Goal: Task Accomplishment & Management: Manage account settings

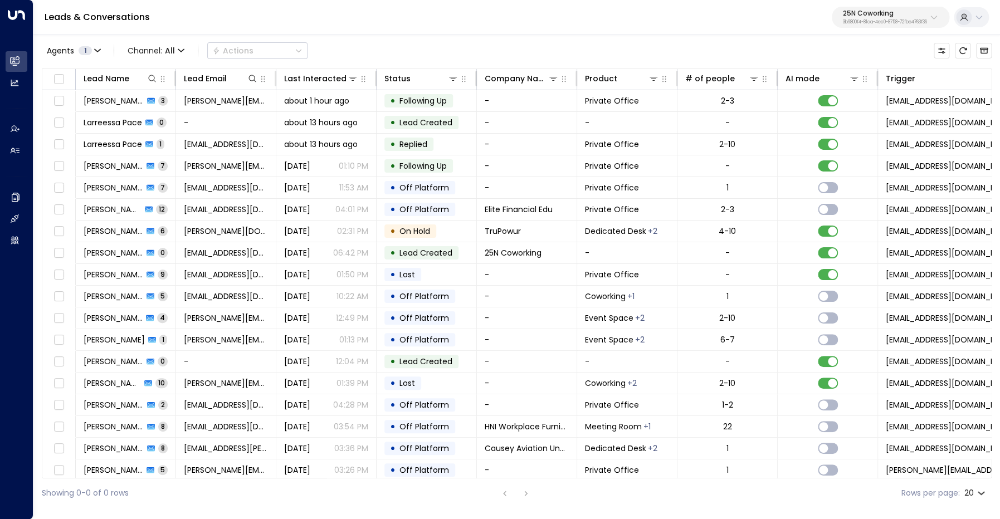
click at [878, 19] on div "25N Coworking 3b9800f4-81ca-4ec0-8758-72fbe4763f36" at bounding box center [885, 17] width 84 height 14
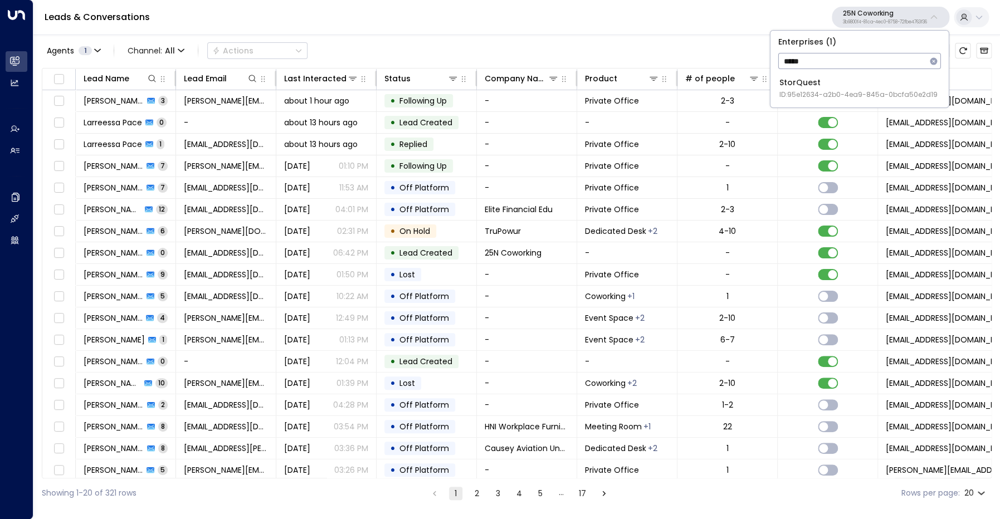
type input "*****"
click at [849, 84] on div "StorQuest ID: 95e12634-a2b0-4ea9-845a-0bcfa50e2d19" at bounding box center [859, 88] width 158 height 23
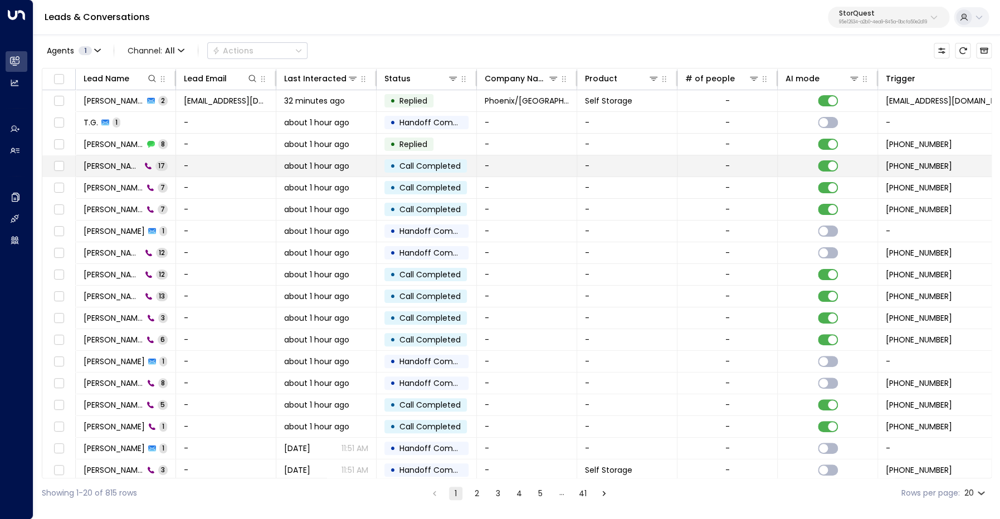
click at [99, 164] on span "[PERSON_NAME]" at bounding box center [112, 166] width 57 height 11
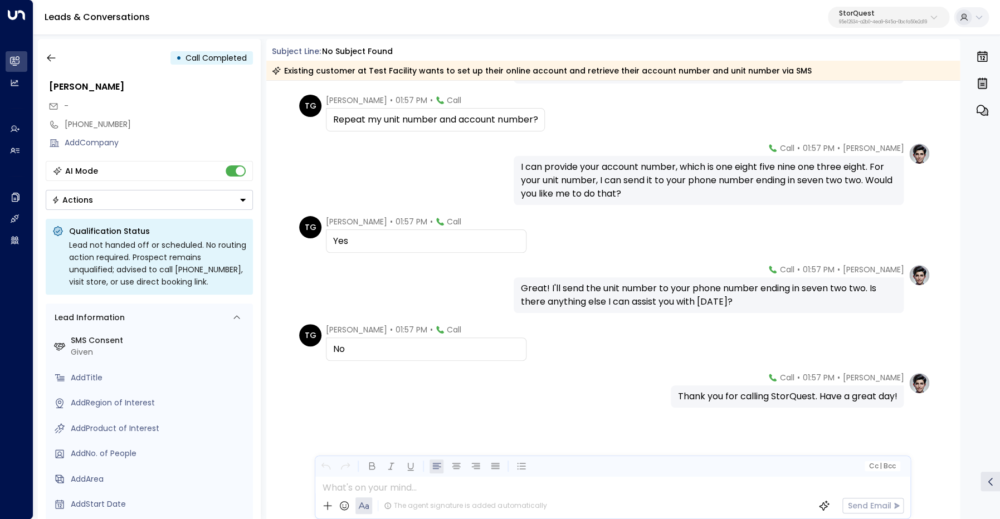
scroll to position [877, 0]
click at [48, 55] on icon "button" at bounding box center [51, 57] width 11 height 11
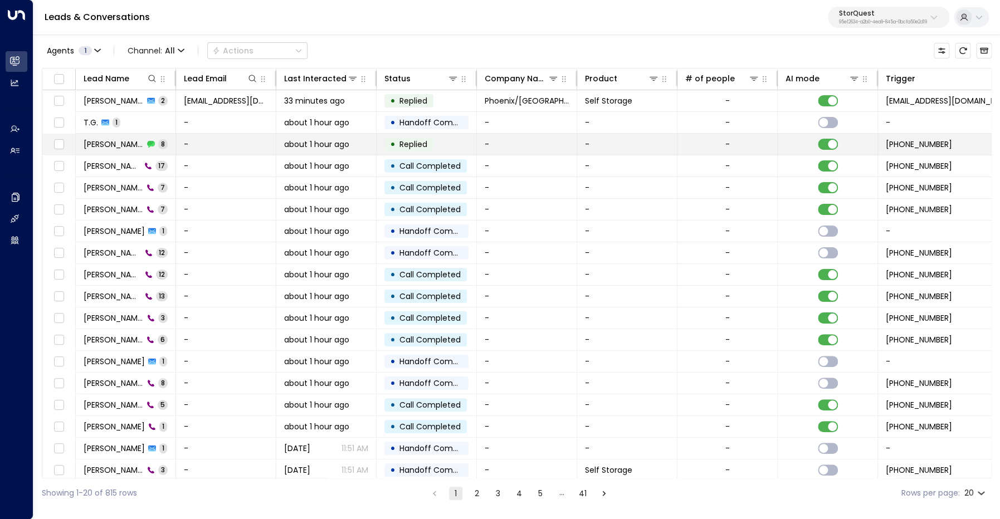
click at [99, 142] on span "[PERSON_NAME]" at bounding box center [114, 144] width 60 height 11
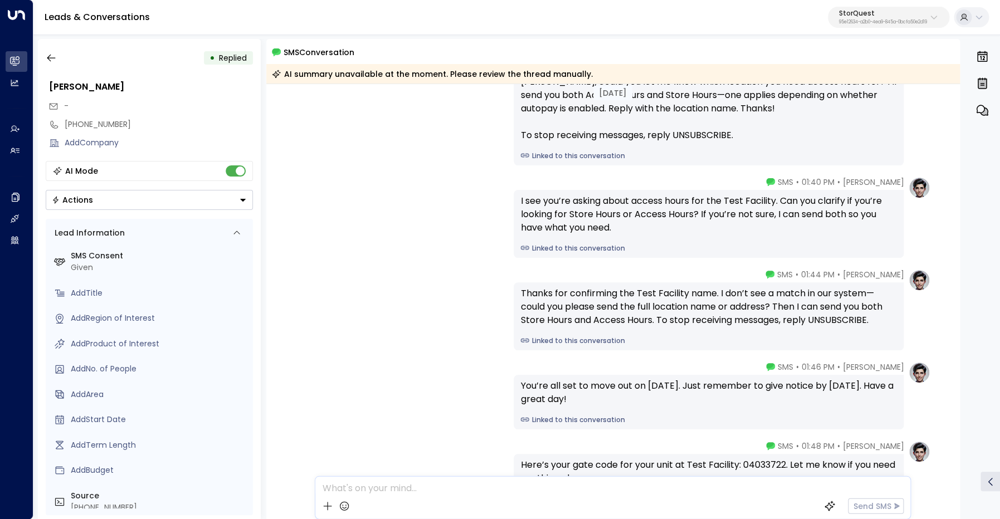
scroll to position [72, 0]
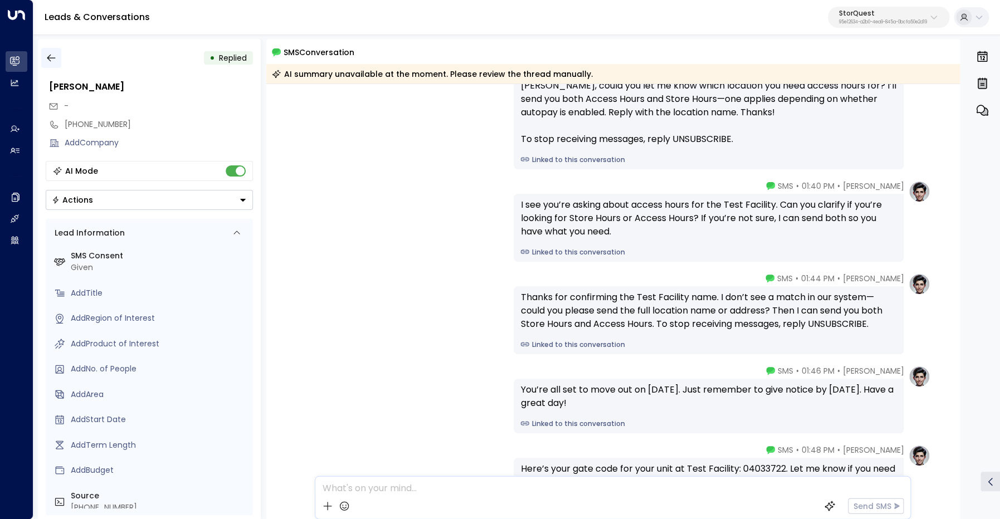
click at [47, 55] on icon "button" at bounding box center [51, 57] width 11 height 11
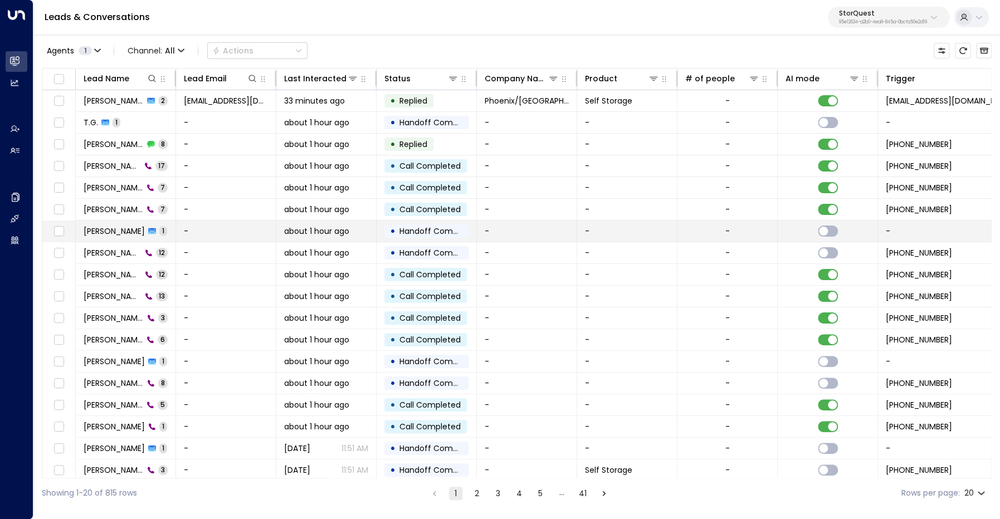
scroll to position [47, 0]
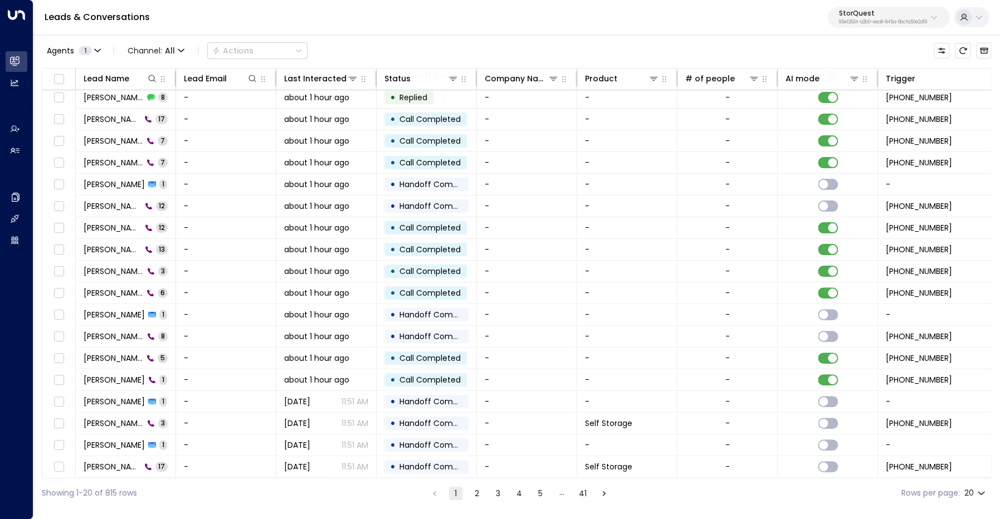
click at [980, 494] on body "Overview Leads & Conversations Leads & Conversations Analytics Analytics Agents…" at bounding box center [500, 254] width 1000 height 508
click at [973, 496] on li "100" at bounding box center [975, 497] width 32 height 20
type input "***"
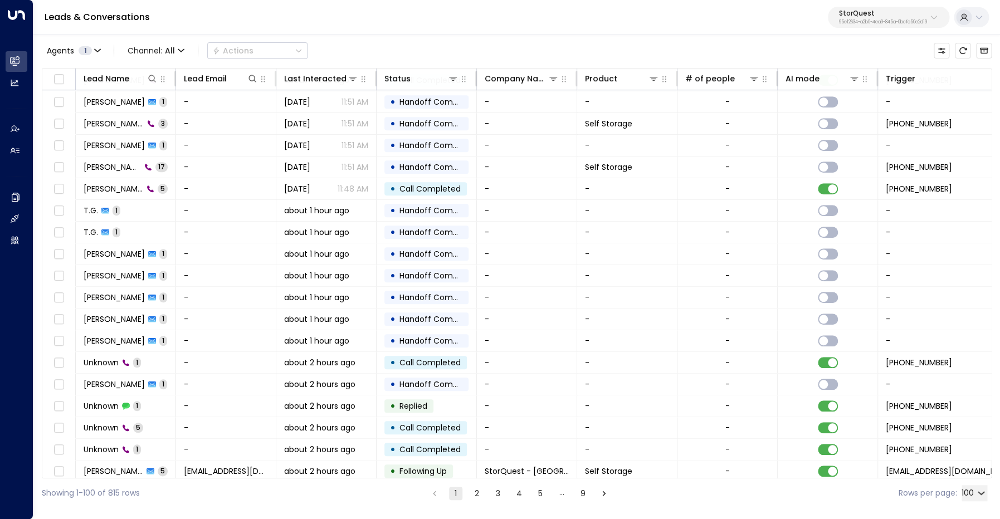
scroll to position [273, 0]
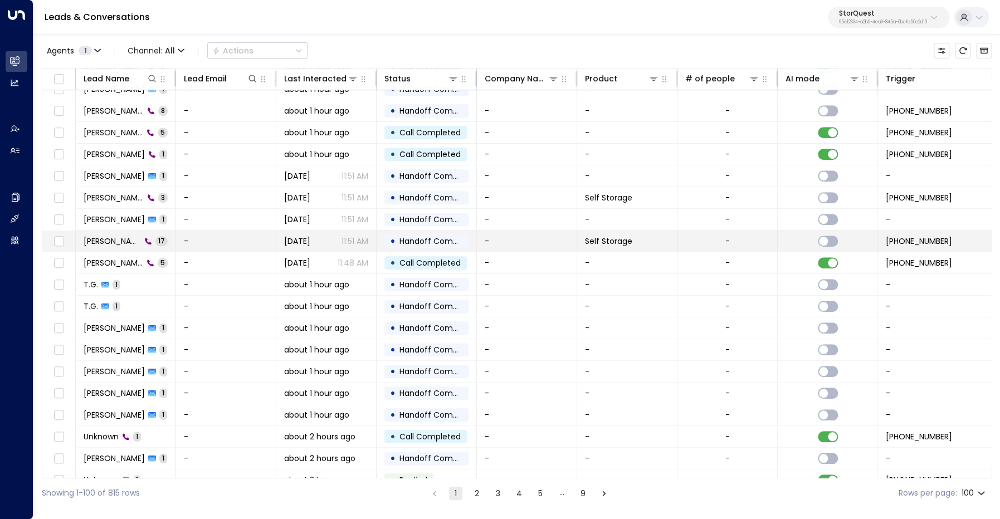
click at [120, 247] on td "[PERSON_NAME] 17" at bounding box center [126, 241] width 100 height 21
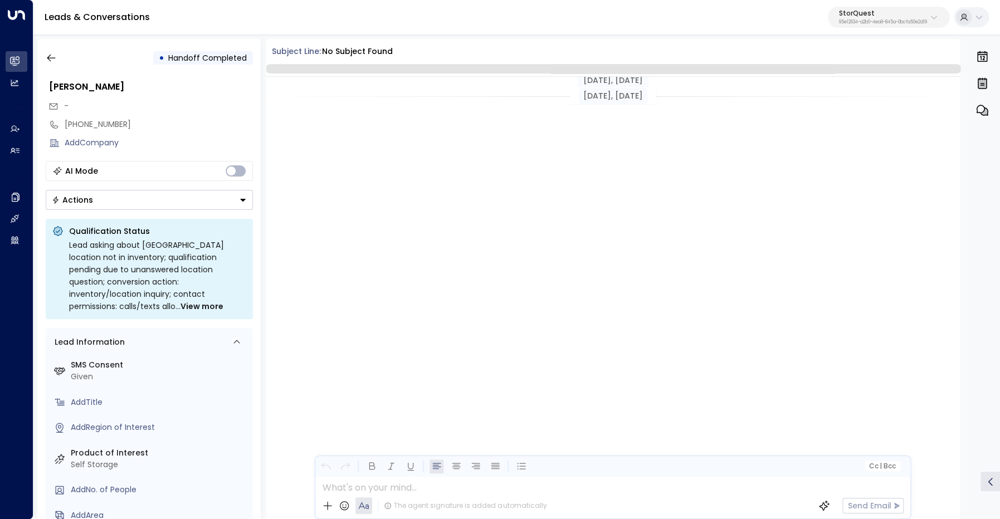
scroll to position [860, 0]
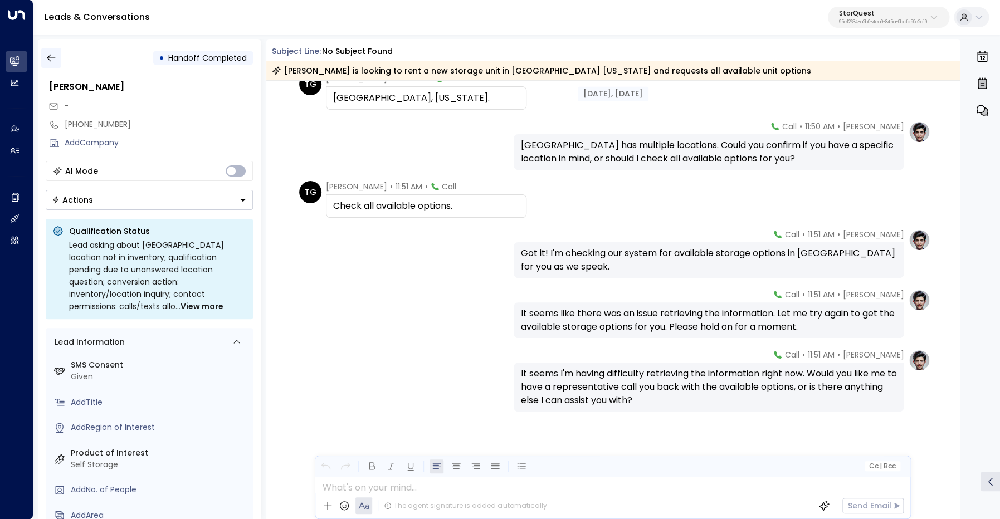
click at [47, 60] on icon "button" at bounding box center [51, 57] width 11 height 11
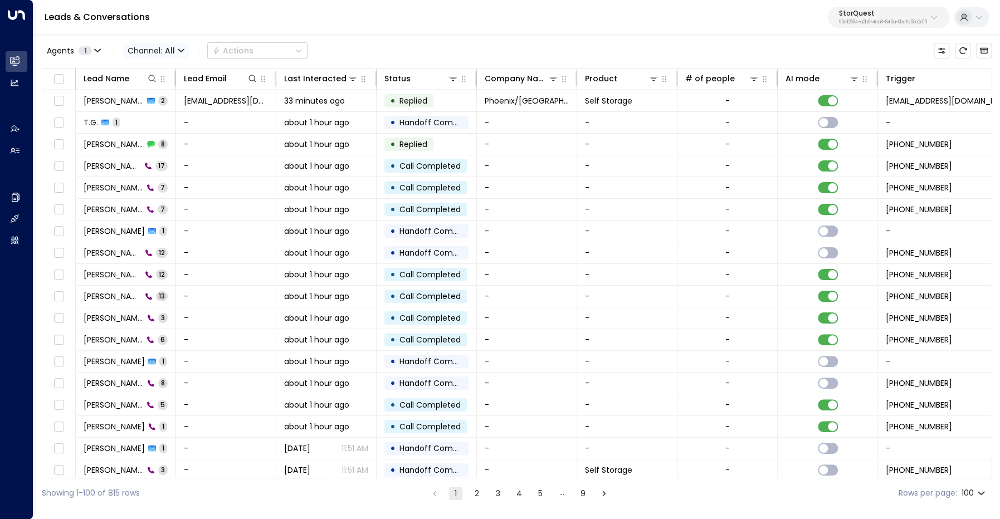
click at [180, 50] on icon "button" at bounding box center [181, 50] width 7 height 7
click at [152, 159] on span "Voice" at bounding box center [147, 156] width 23 height 12
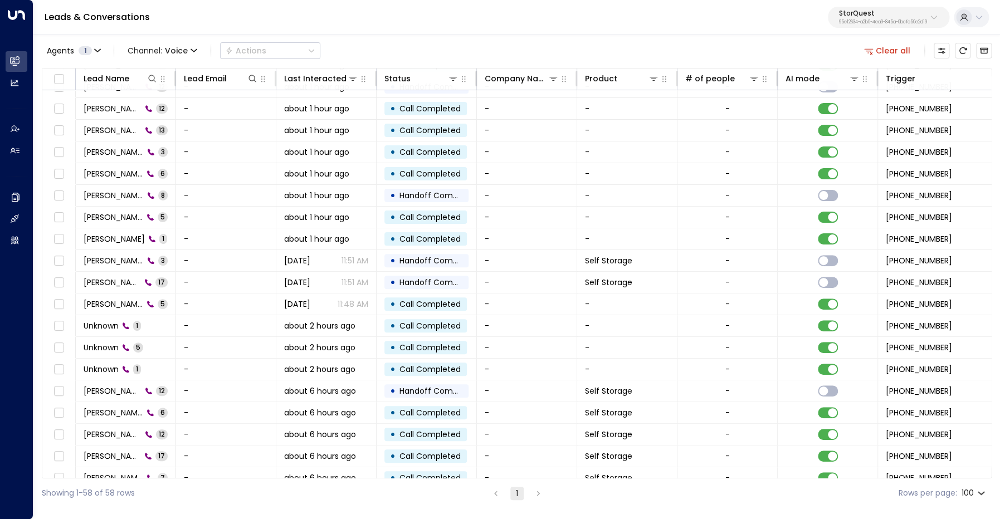
scroll to position [85, 0]
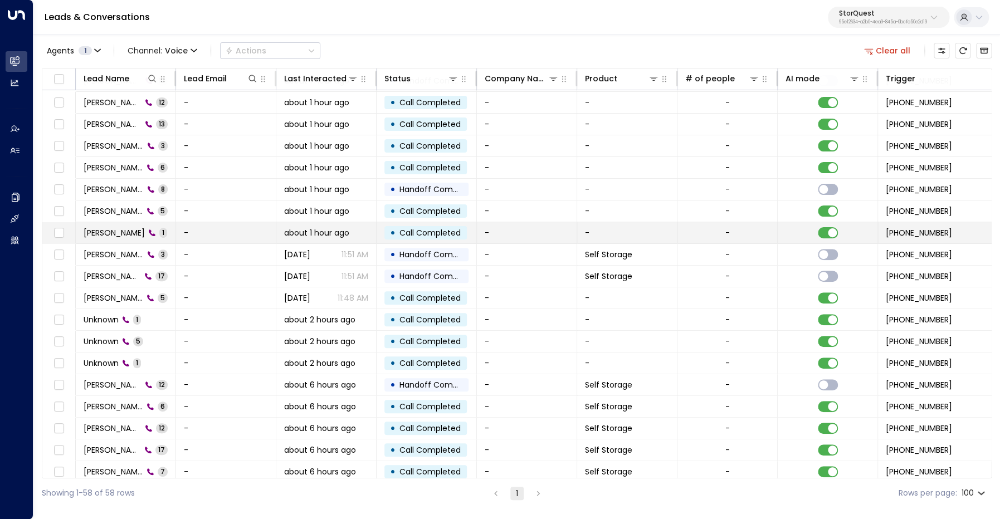
click at [108, 235] on span "[PERSON_NAME]" at bounding box center [114, 232] width 61 height 11
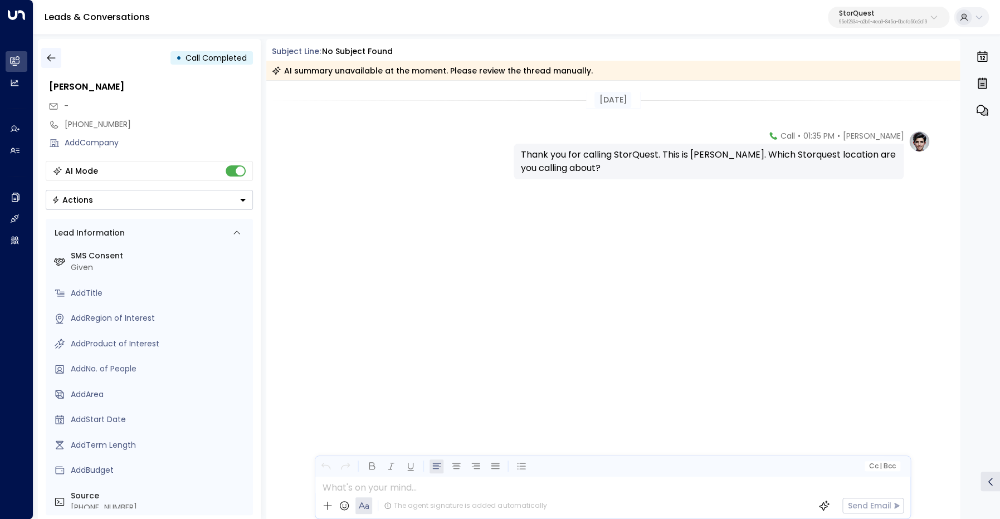
click at [55, 57] on icon "button" at bounding box center [51, 57] width 11 height 11
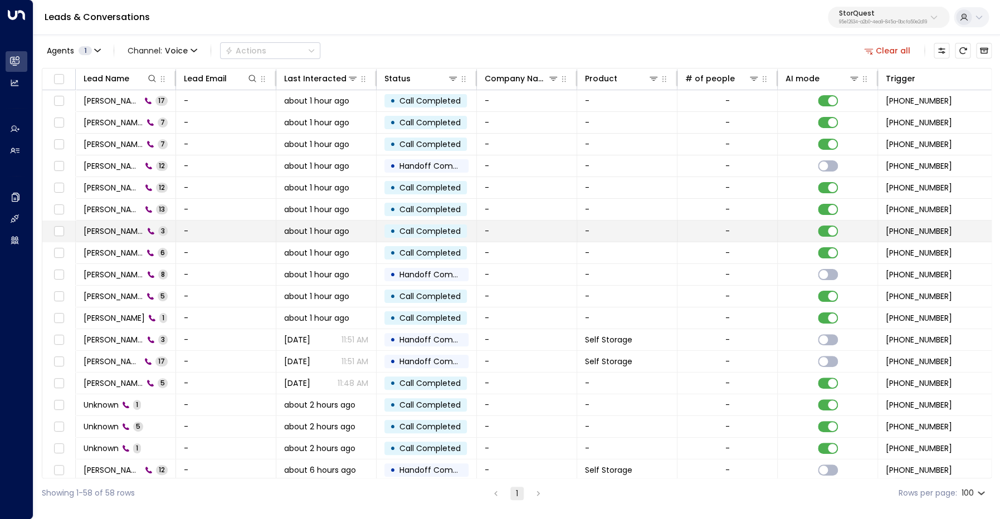
click at [103, 234] on span "[PERSON_NAME]" at bounding box center [114, 231] width 60 height 11
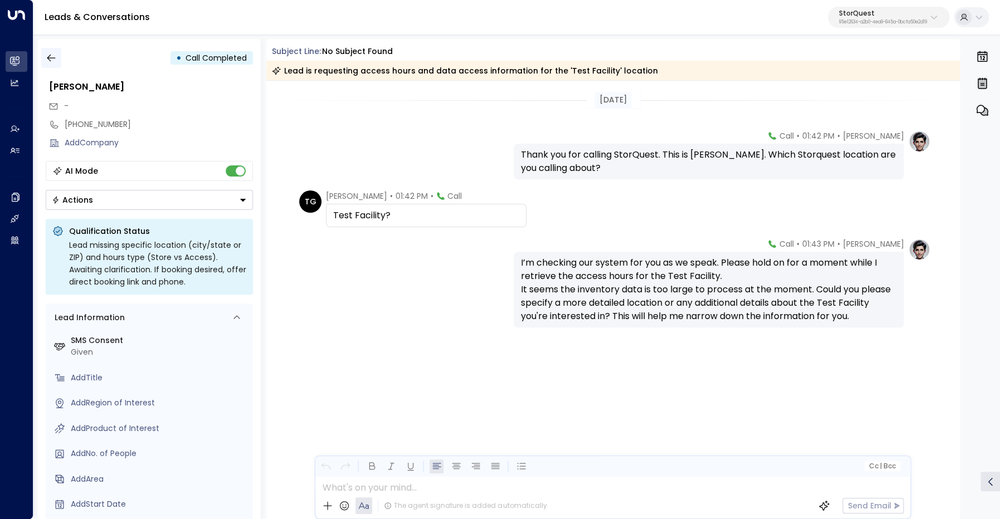
click at [51, 55] on icon "button" at bounding box center [51, 57] width 11 height 11
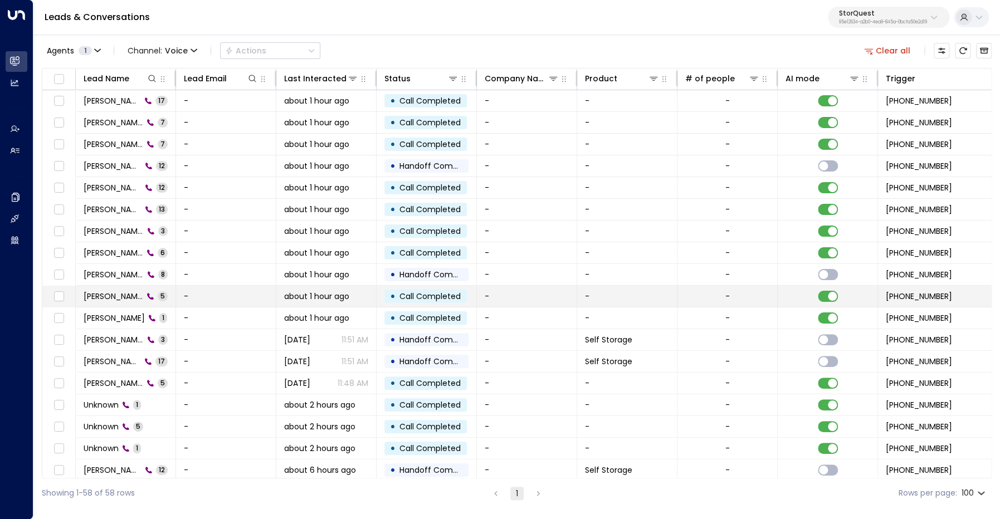
click at [108, 293] on span "[PERSON_NAME]" at bounding box center [114, 296] width 60 height 11
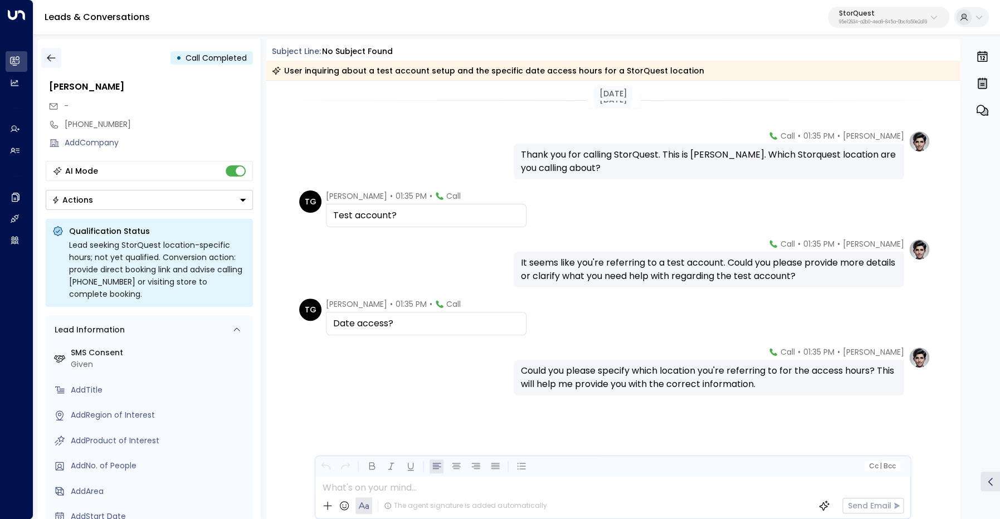
click at [57, 58] on button "button" at bounding box center [51, 58] width 20 height 20
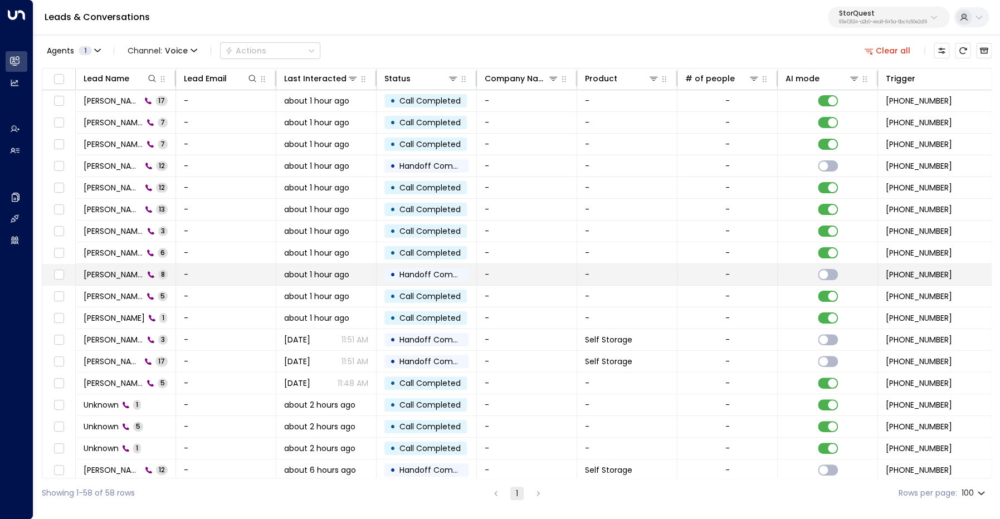
click at [119, 273] on span "[PERSON_NAME]" at bounding box center [114, 274] width 60 height 11
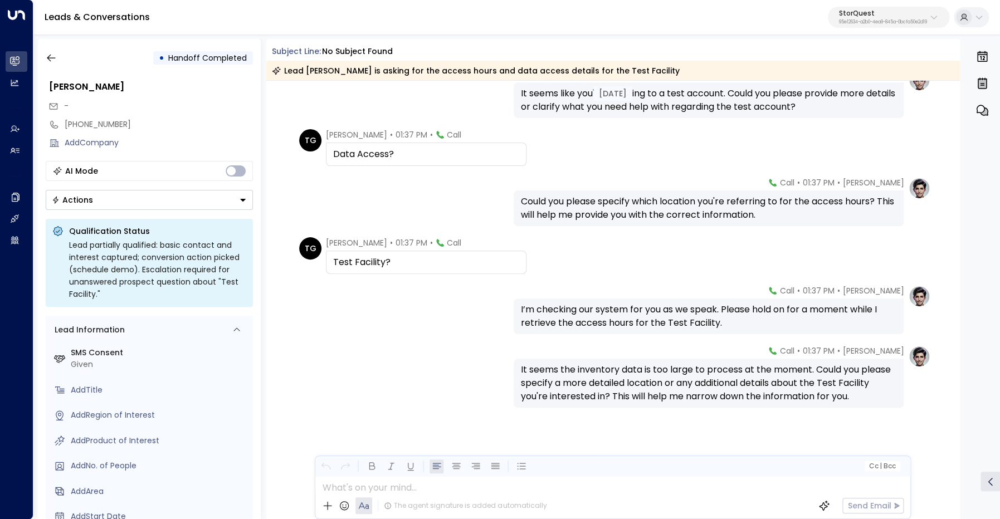
scroll to position [169, 0]
click at [48, 62] on icon "button" at bounding box center [51, 57] width 11 height 11
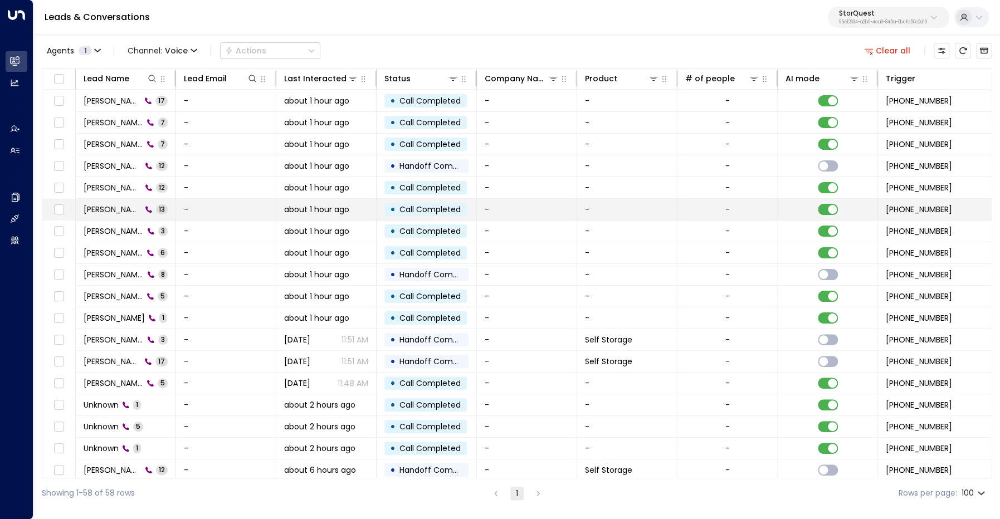
click at [113, 212] on span "[PERSON_NAME]" at bounding box center [113, 209] width 58 height 11
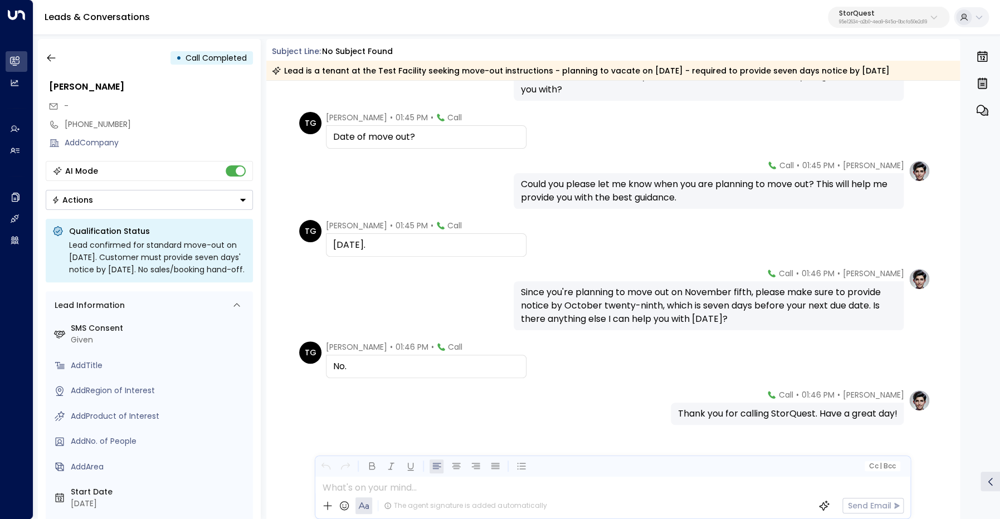
scroll to position [447, 0]
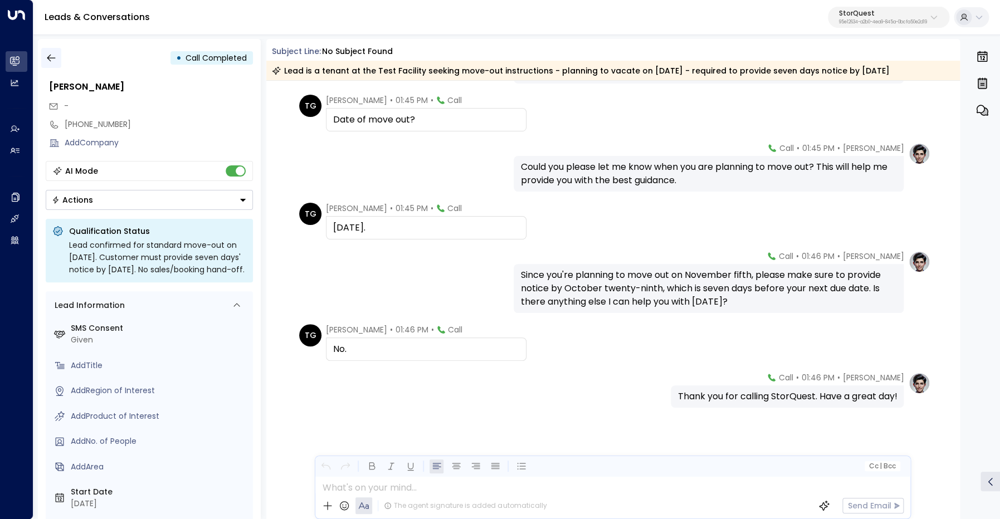
click at [54, 57] on icon "button" at bounding box center [51, 57] width 11 height 11
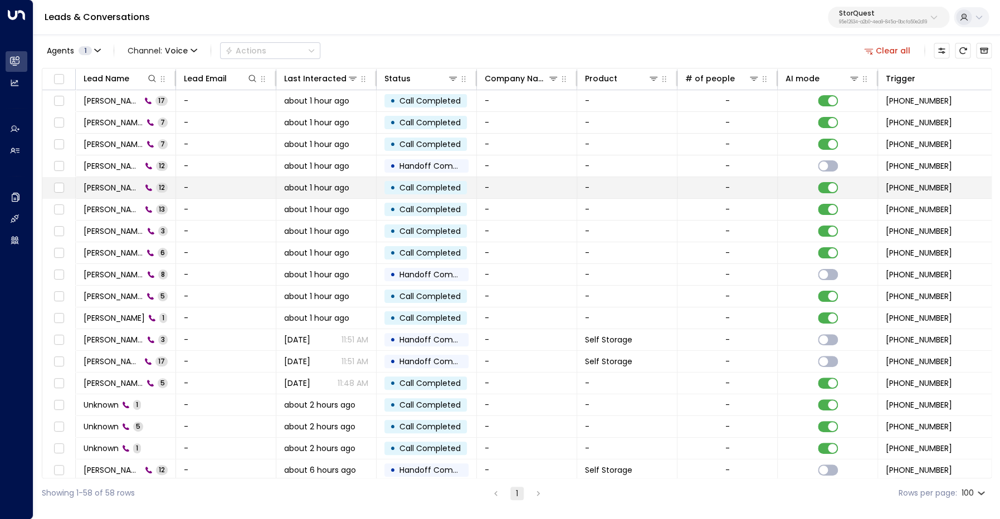
click at [111, 187] on span "[PERSON_NAME]" at bounding box center [113, 187] width 58 height 11
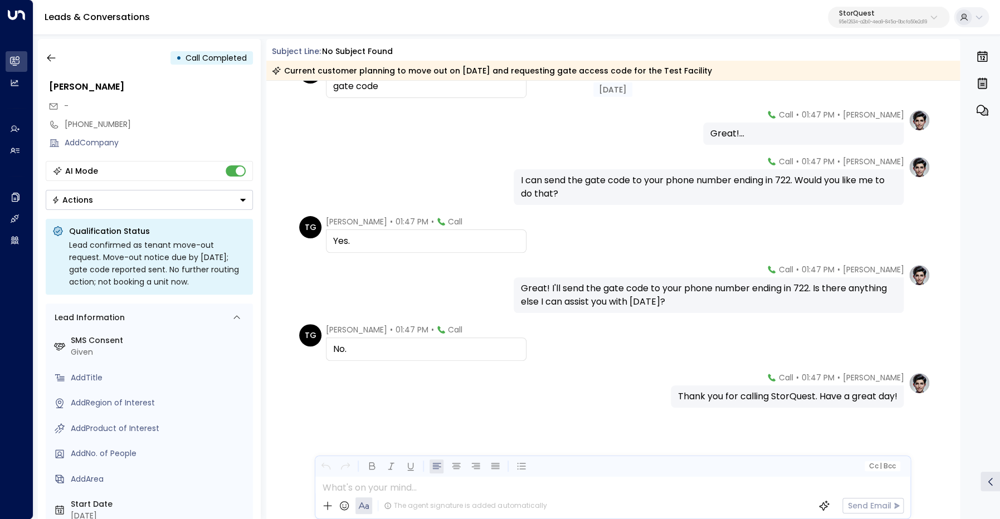
scroll to position [359, 0]
click at [52, 57] on icon "button" at bounding box center [51, 57] width 11 height 11
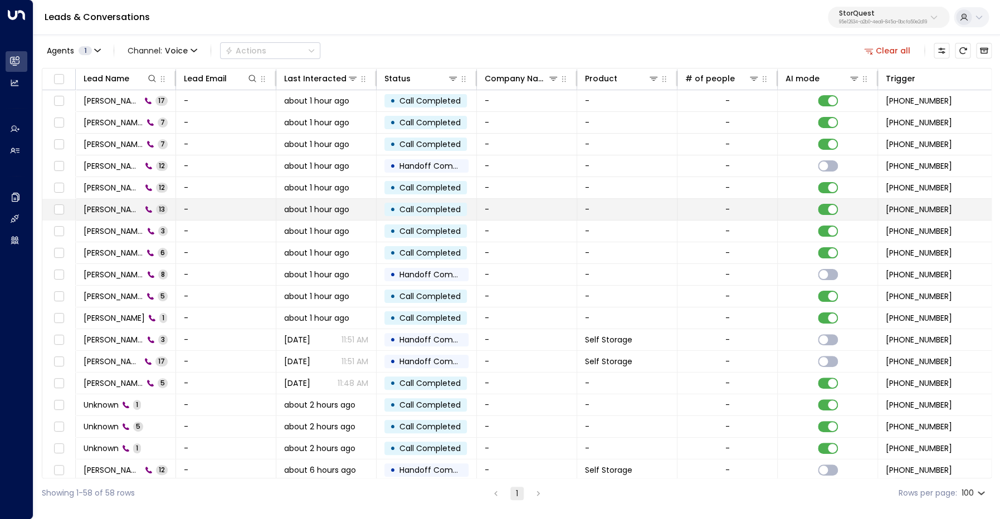
click at [114, 208] on span "[PERSON_NAME]" at bounding box center [113, 209] width 58 height 11
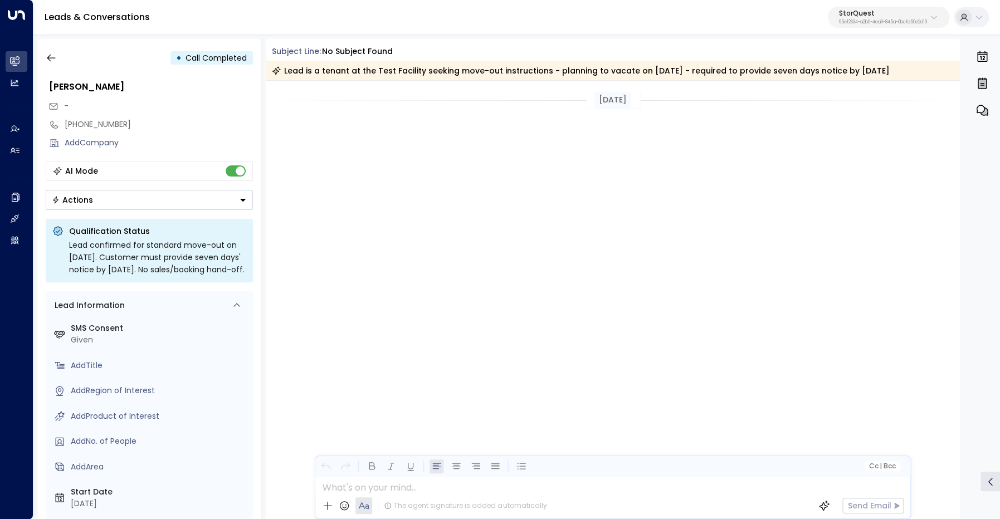
scroll to position [447, 0]
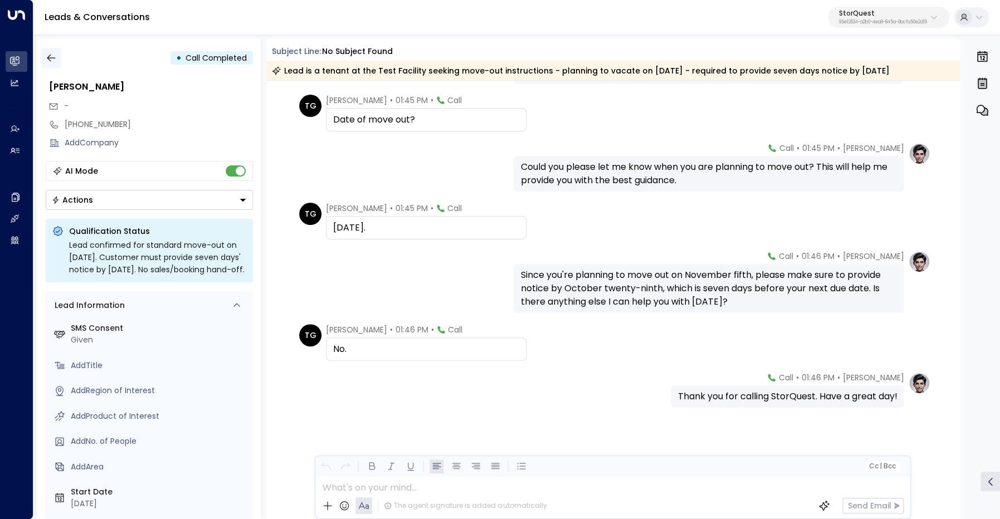
click at [47, 54] on icon "button" at bounding box center [51, 57] width 11 height 11
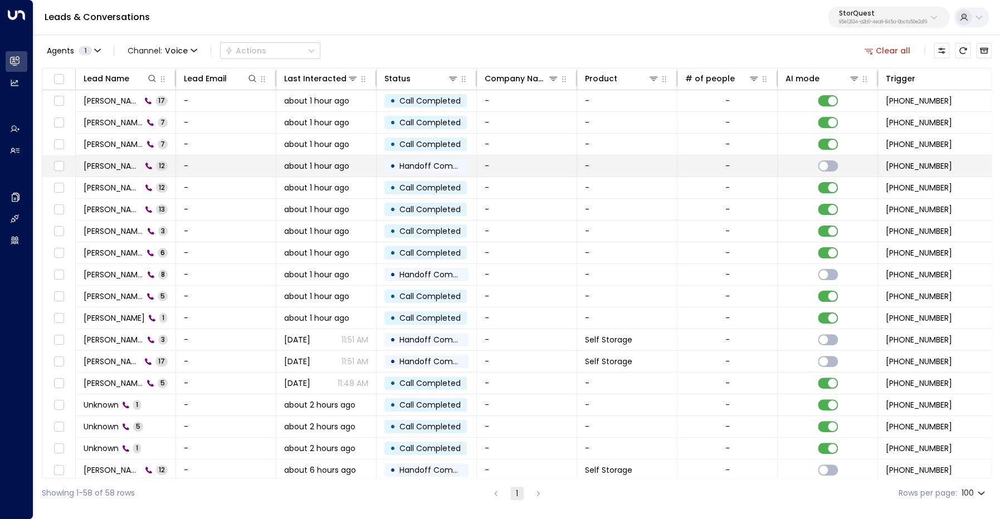
click at [123, 167] on span "[PERSON_NAME]" at bounding box center [113, 166] width 58 height 11
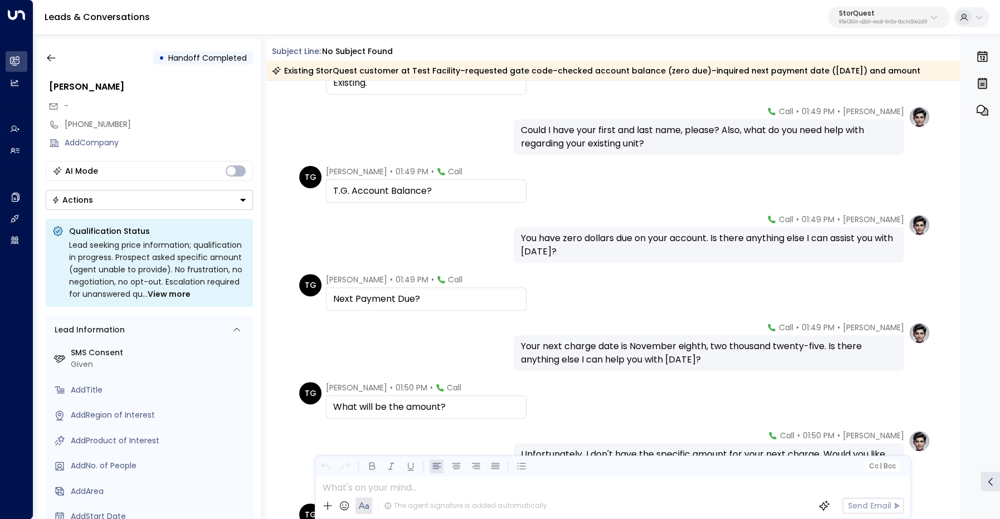
scroll to position [228, 0]
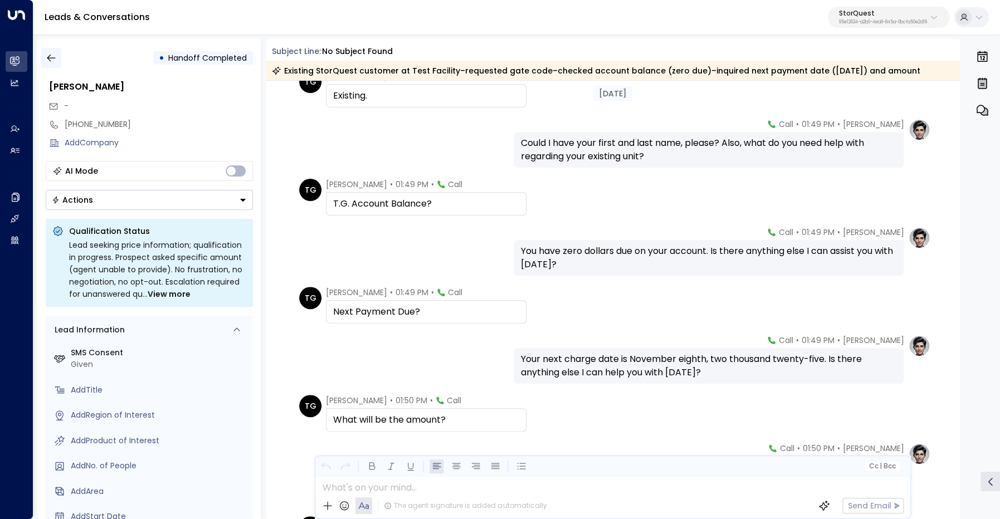
click at [48, 57] on icon "button" at bounding box center [51, 58] width 8 height 7
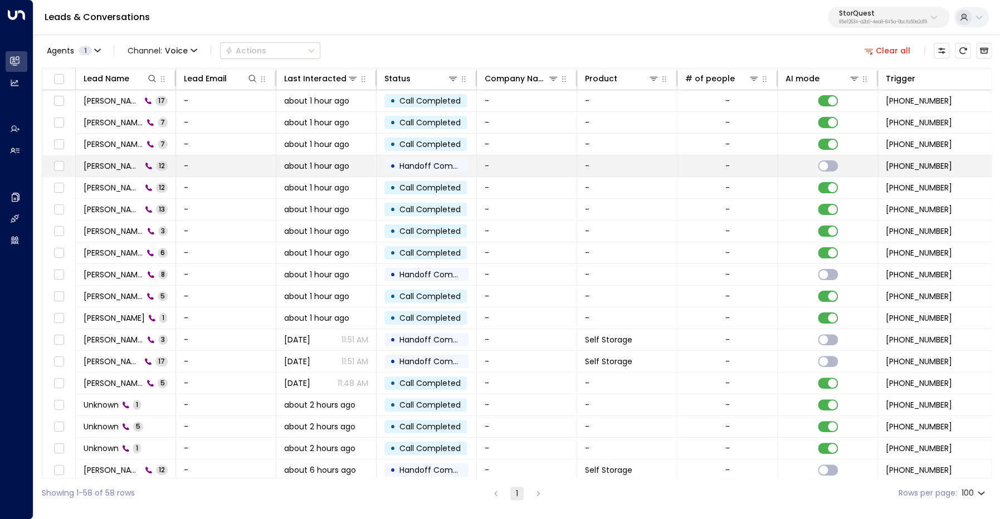
click at [116, 175] on td "[PERSON_NAME] 12" at bounding box center [126, 166] width 100 height 21
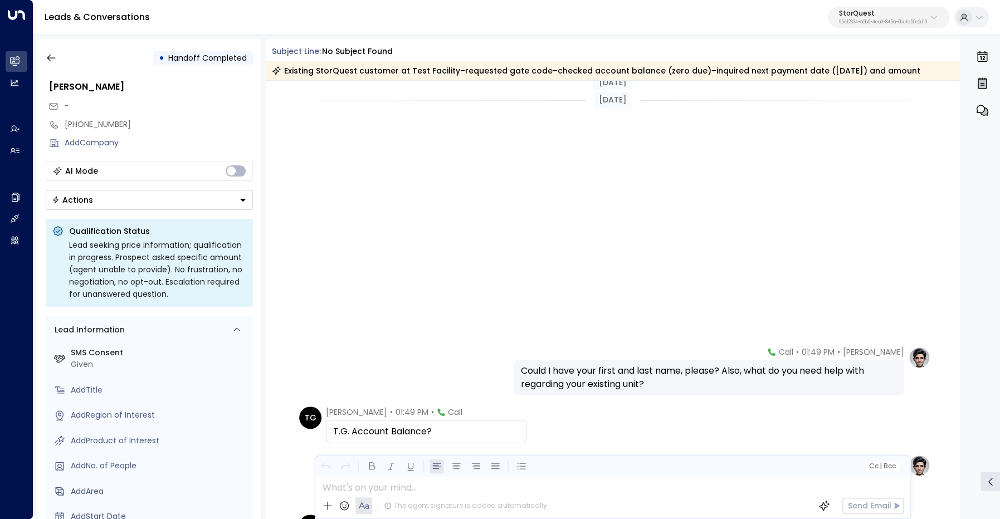
scroll to position [373, 0]
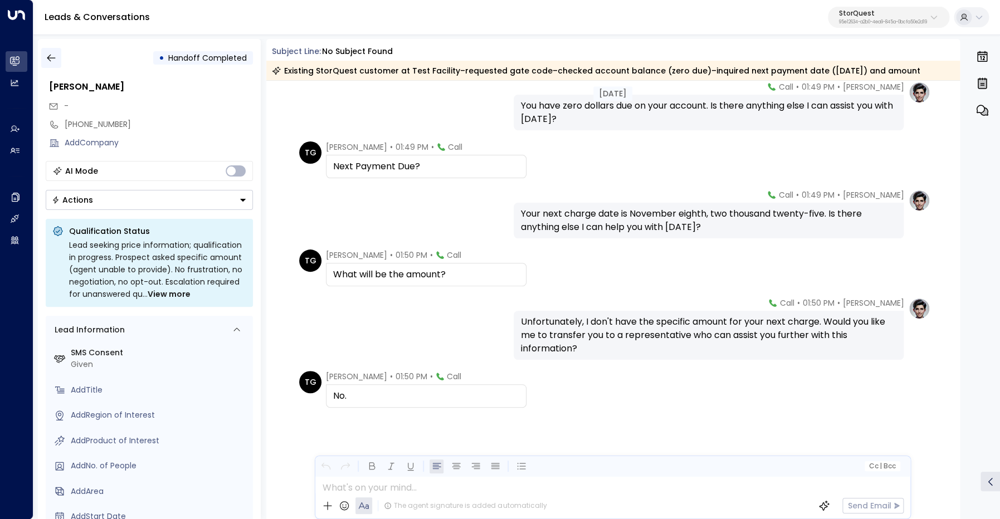
click at [52, 57] on icon "button" at bounding box center [51, 57] width 11 height 11
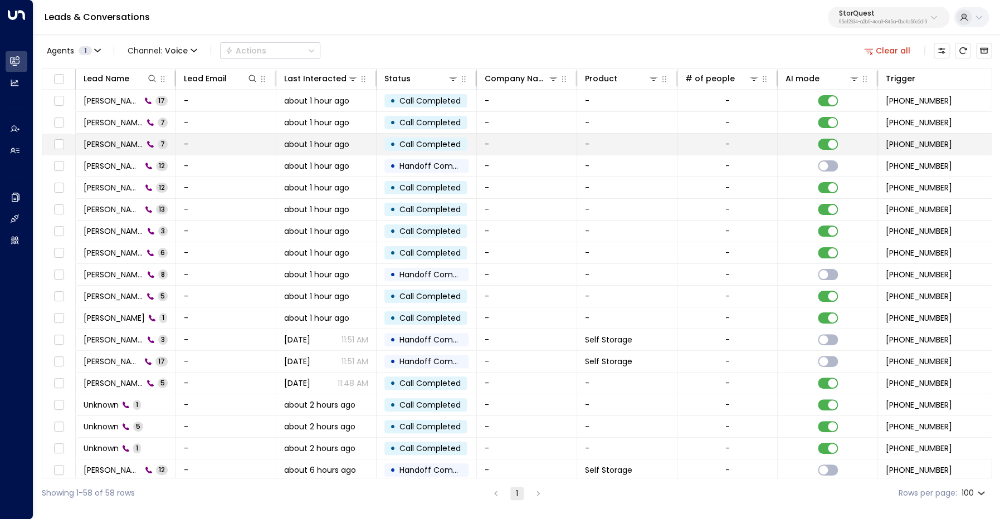
click at [109, 148] on span "[PERSON_NAME]" at bounding box center [114, 144] width 60 height 11
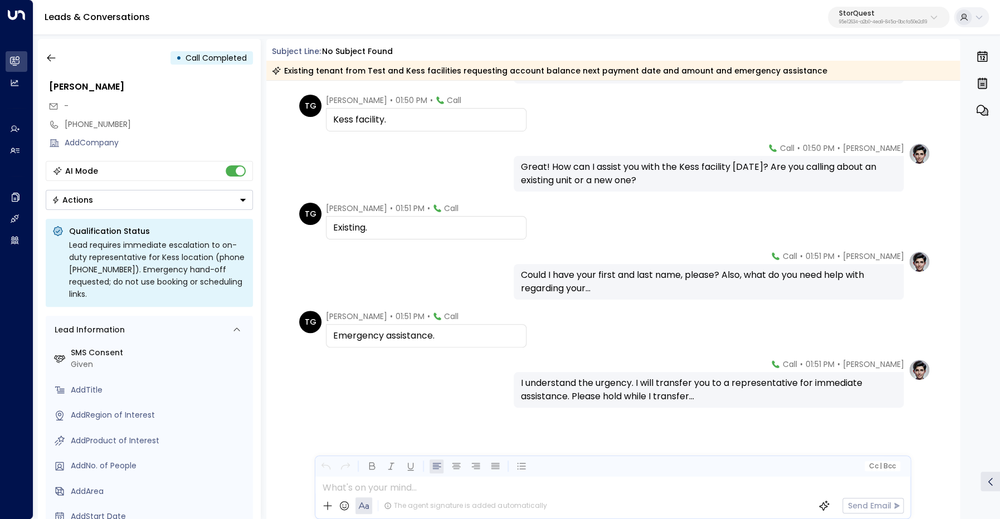
scroll to position [96, 0]
click at [57, 61] on button "button" at bounding box center [51, 58] width 20 height 20
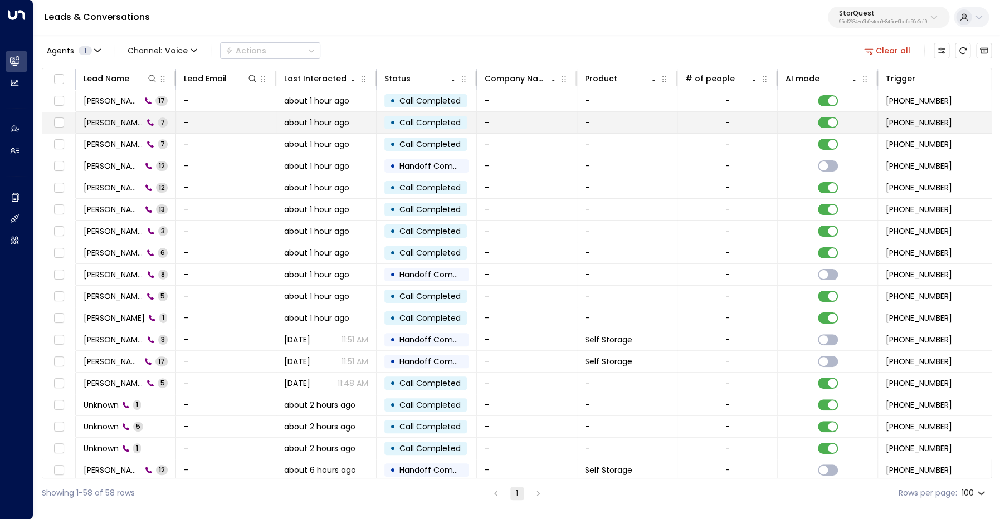
click at [113, 120] on span "[PERSON_NAME]" at bounding box center [114, 122] width 60 height 11
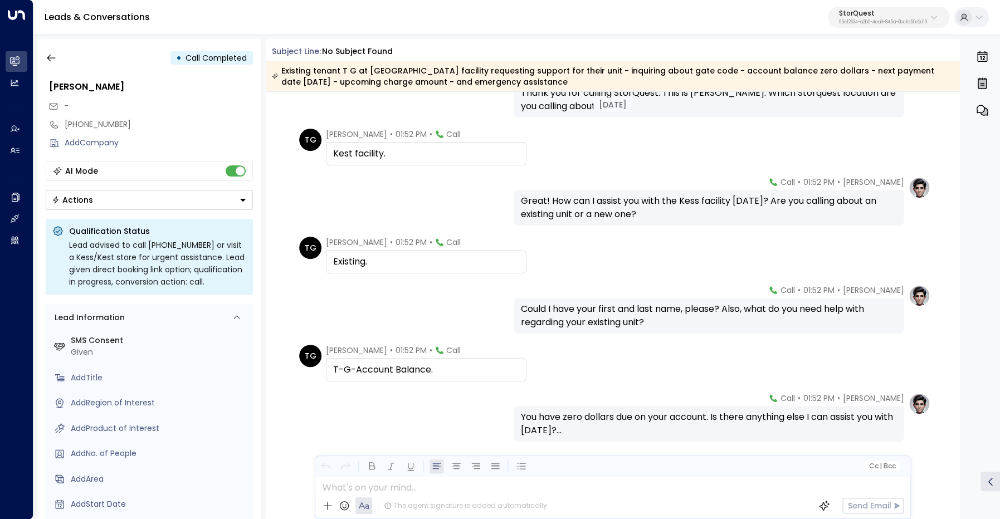
scroll to position [79, 0]
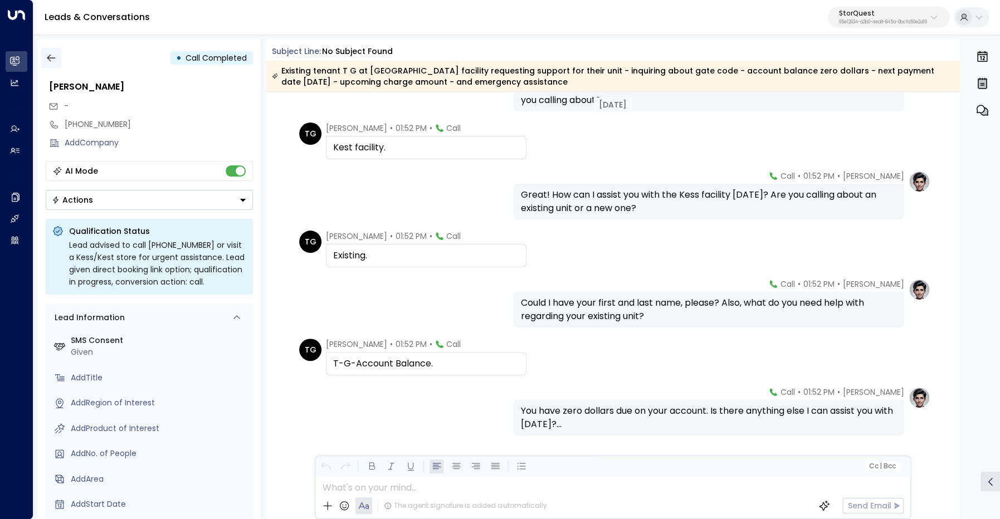
click at [45, 55] on button "button" at bounding box center [51, 58] width 20 height 20
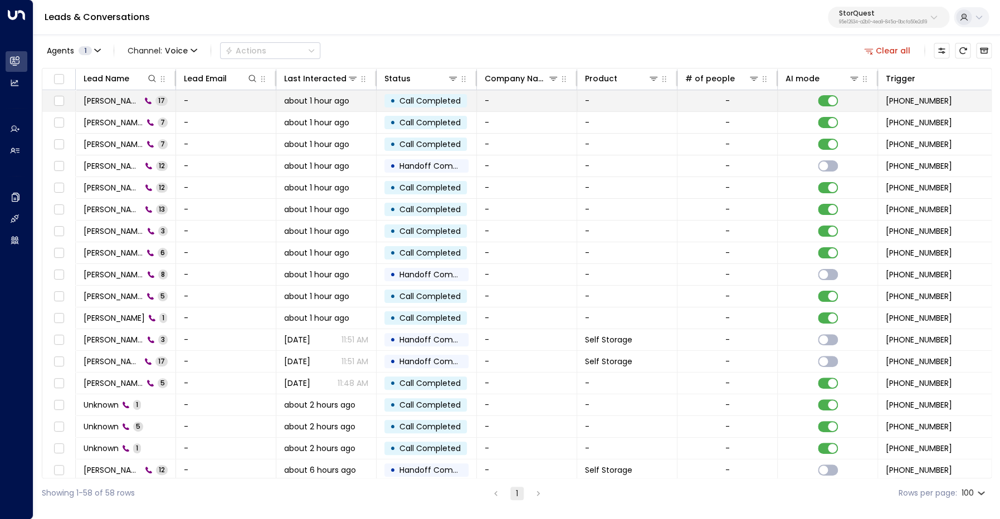
click at [109, 102] on span "[PERSON_NAME]" at bounding box center [112, 100] width 57 height 11
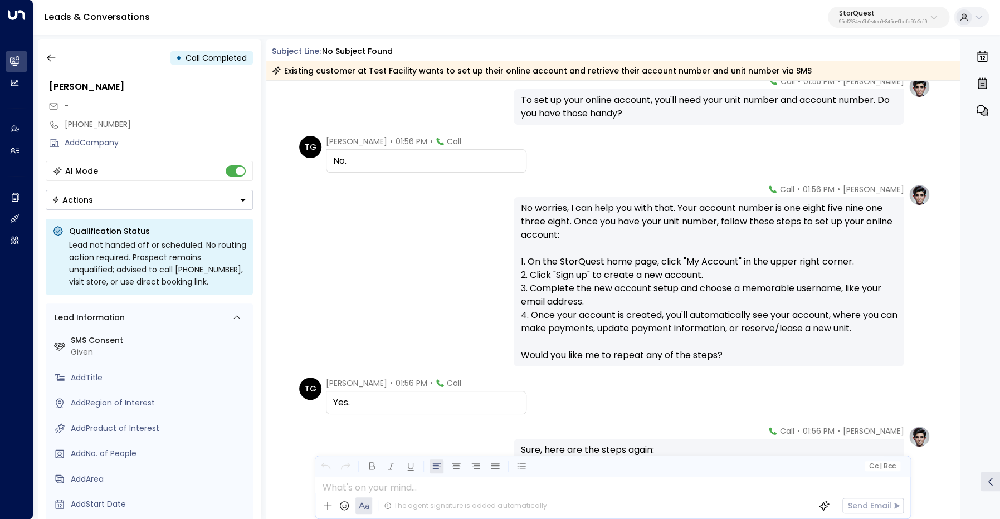
scroll to position [416, 0]
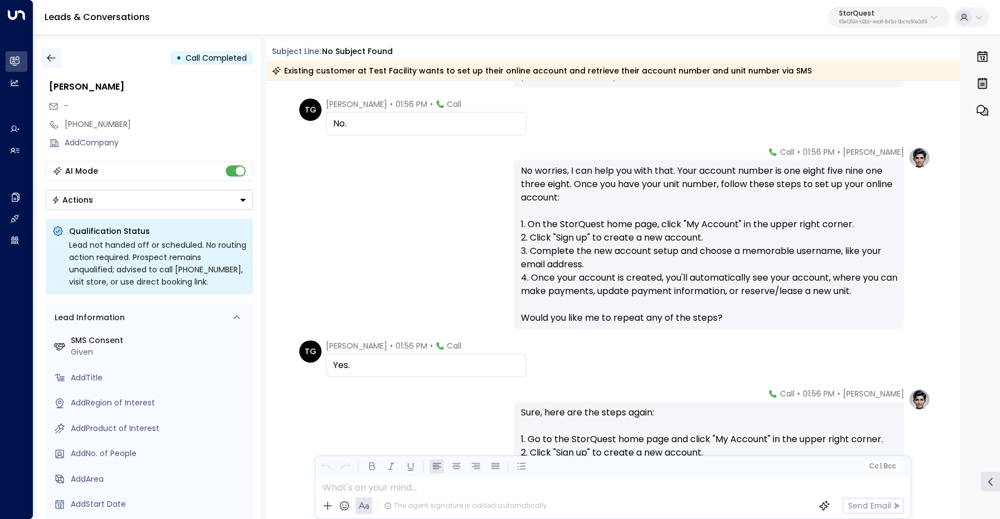
click at [45, 56] on button "button" at bounding box center [51, 58] width 20 height 20
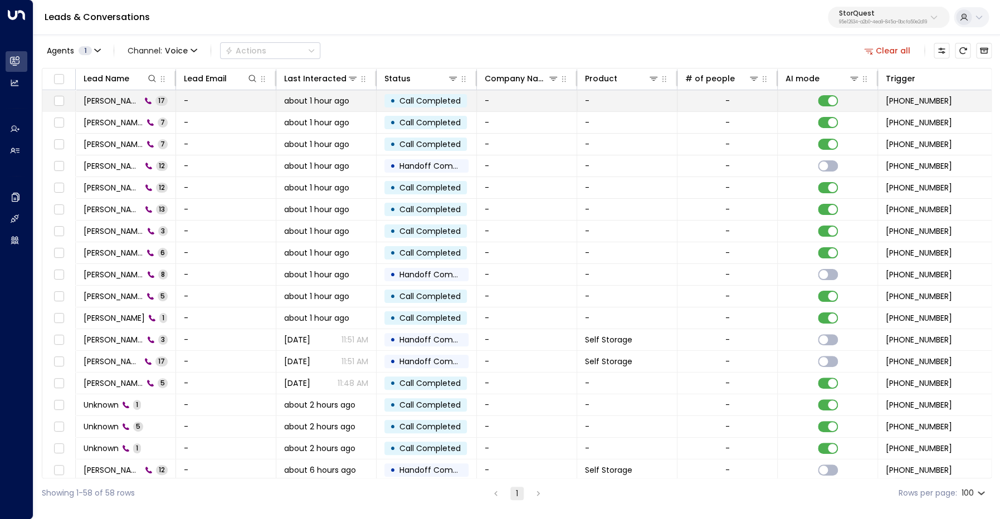
click at [113, 100] on span "[PERSON_NAME]" at bounding box center [112, 100] width 57 height 11
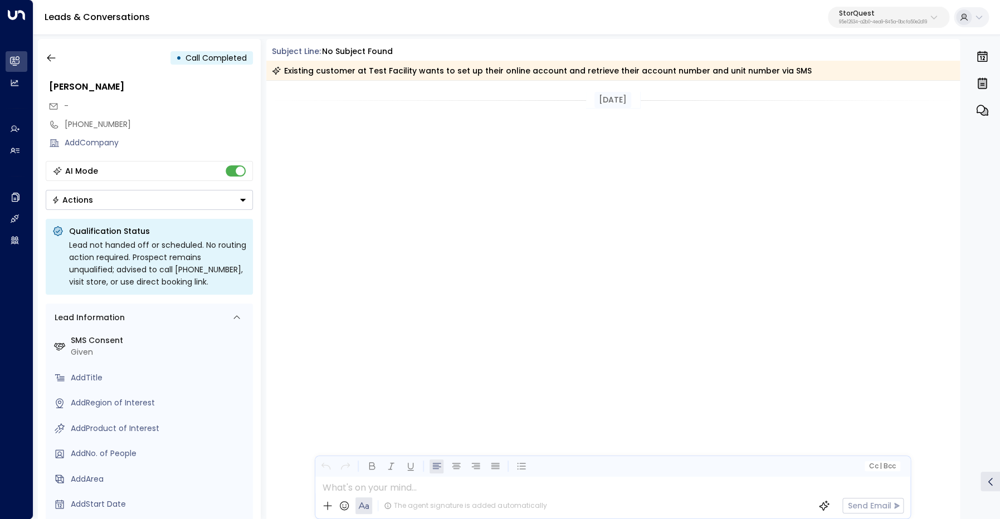
scroll to position [877, 0]
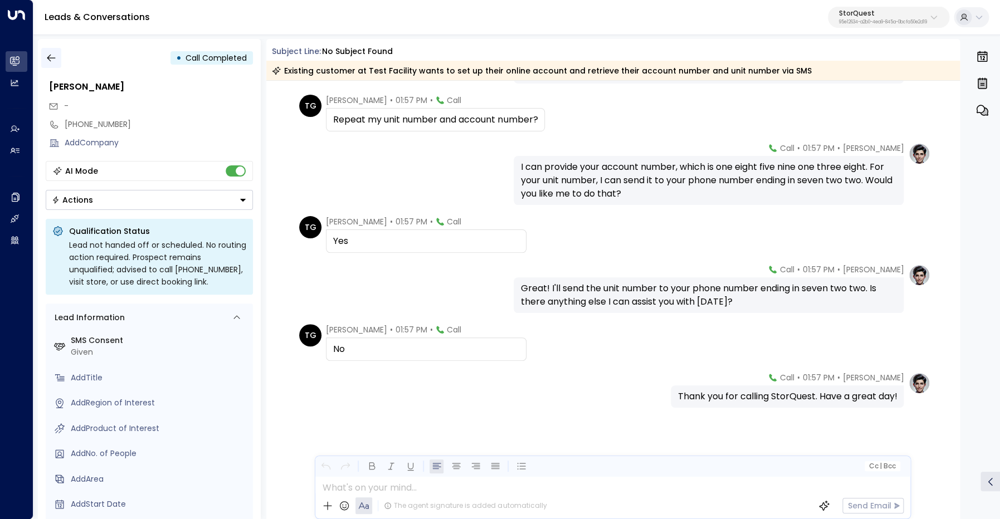
click at [56, 60] on icon "button" at bounding box center [51, 57] width 11 height 11
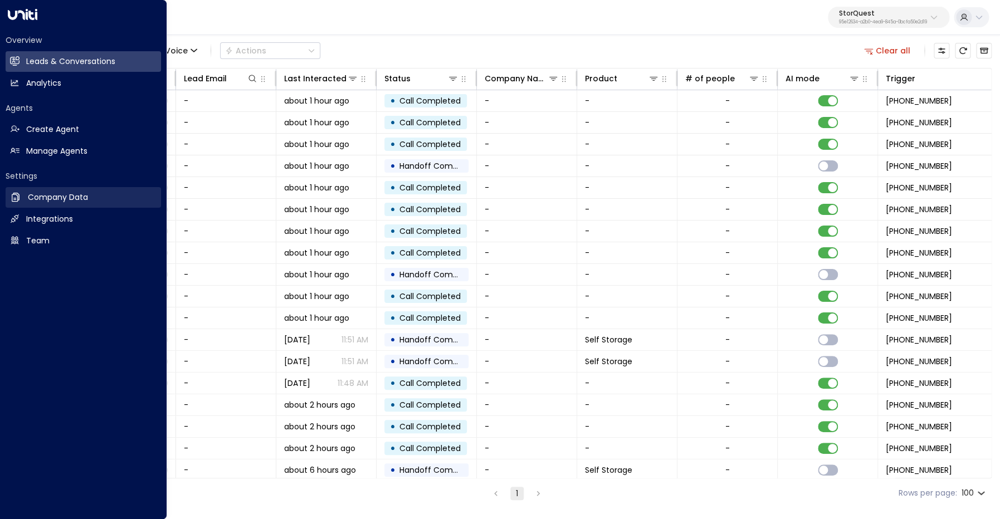
click at [59, 196] on h2 "Company Data" at bounding box center [58, 198] width 60 height 12
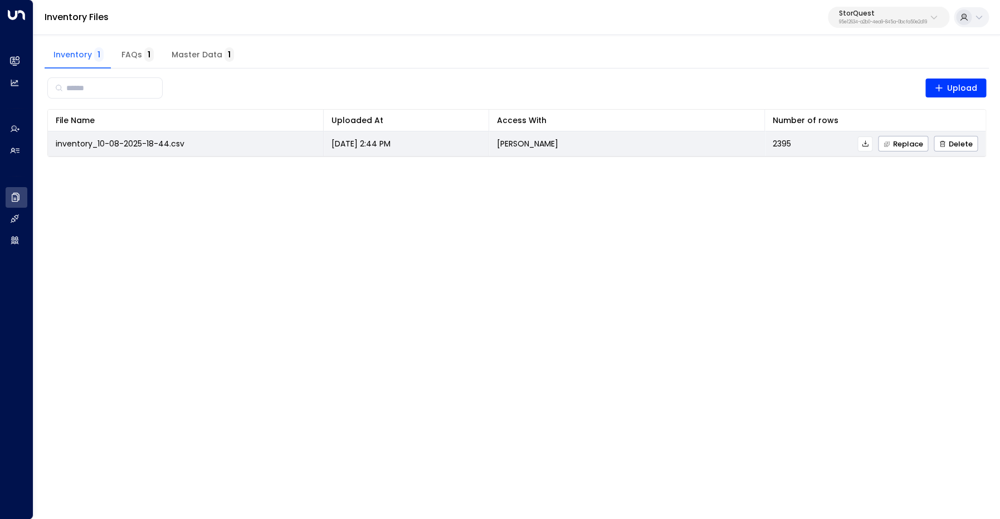
click at [866, 144] on icon at bounding box center [866, 144] width 8 height 8
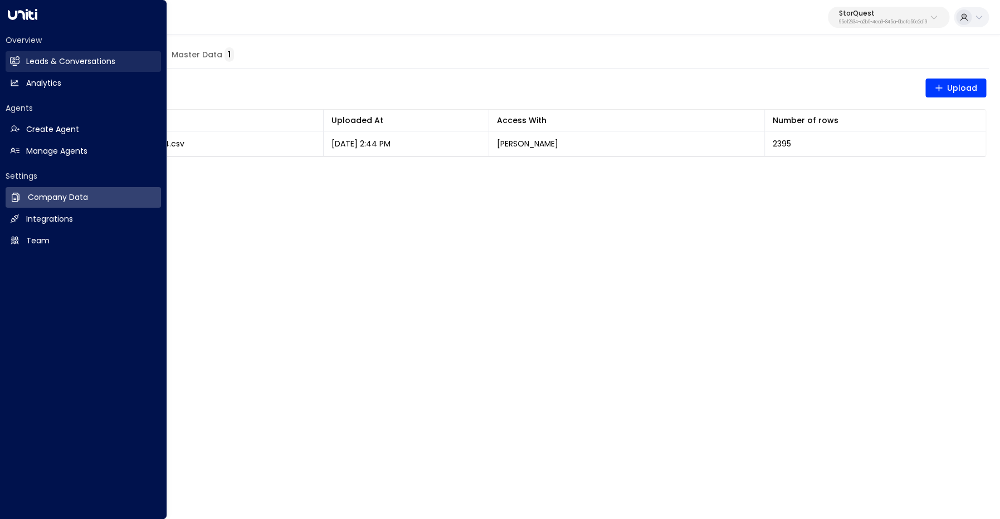
click at [17, 61] on icon at bounding box center [15, 60] width 9 height 7
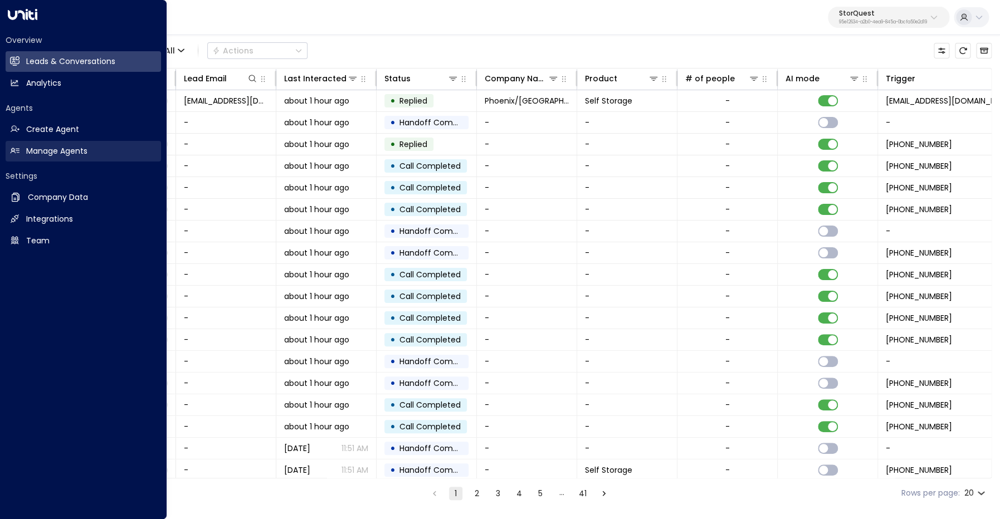
click at [27, 154] on h2 "Manage Agents" at bounding box center [56, 151] width 61 height 12
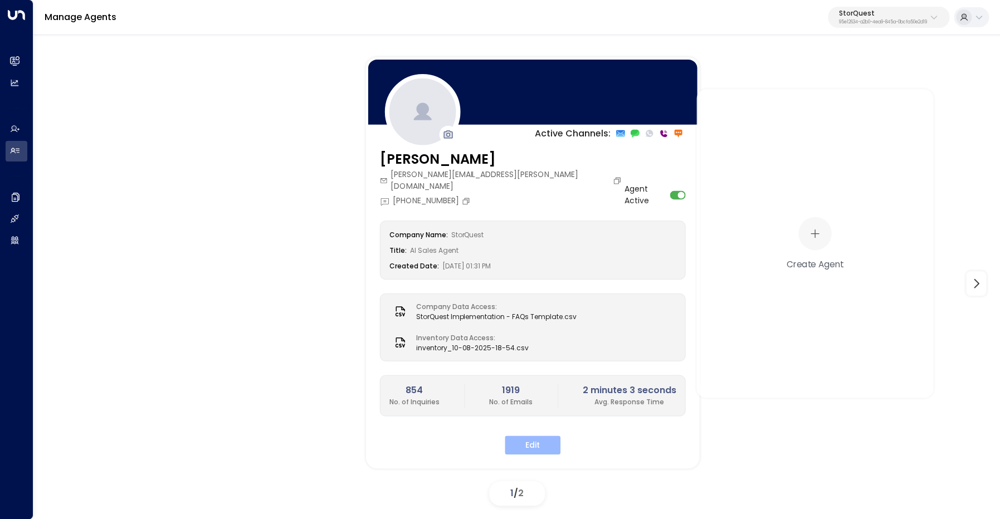
click at [524, 436] on button "Edit" at bounding box center [533, 445] width 56 height 19
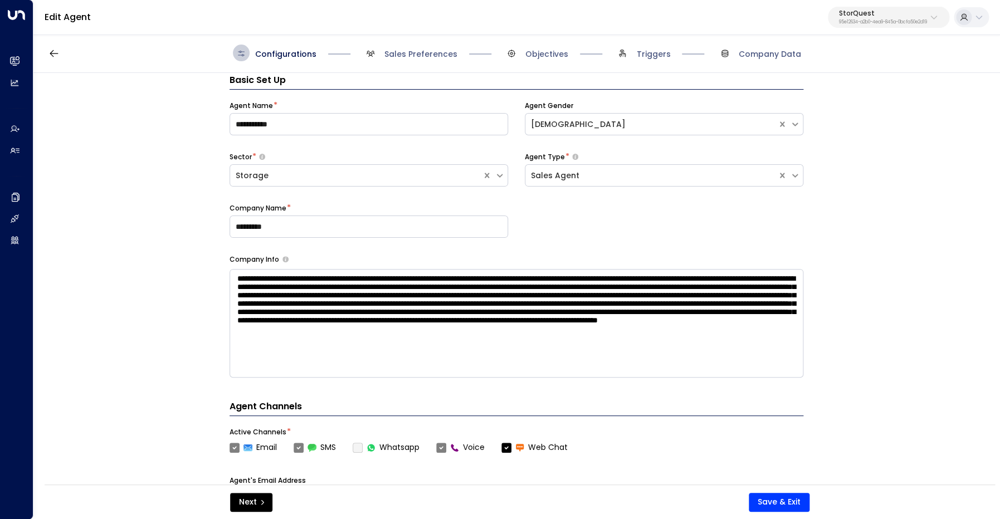
scroll to position [17, 0]
click at [547, 54] on span "Objectives" at bounding box center [547, 53] width 43 height 11
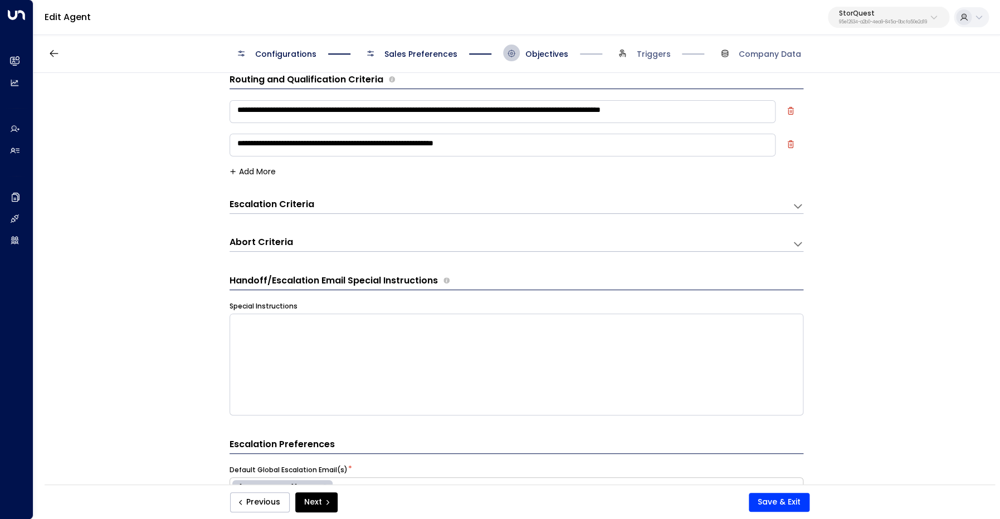
click at [757, 206] on div "Escalation Criteria Reset" at bounding box center [506, 204] width 552 height 13
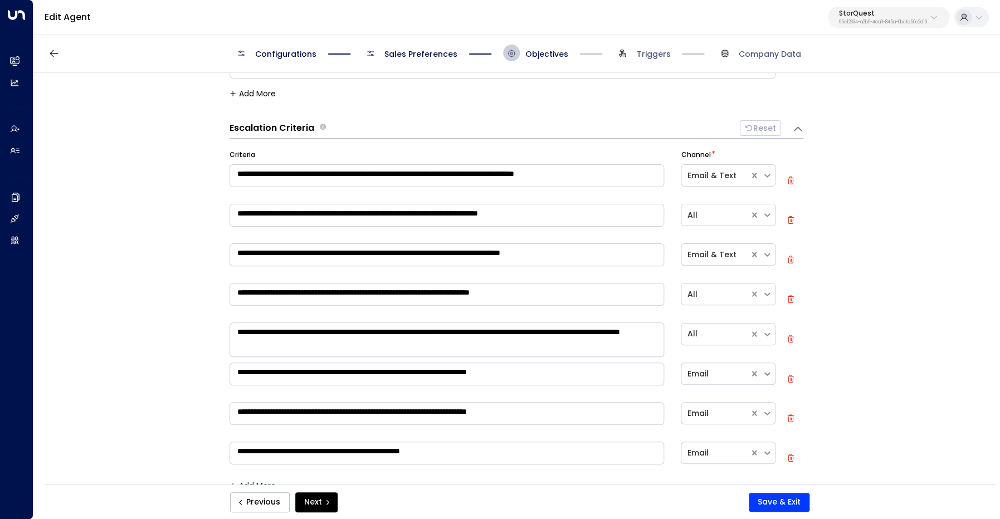
scroll to position [98, 0]
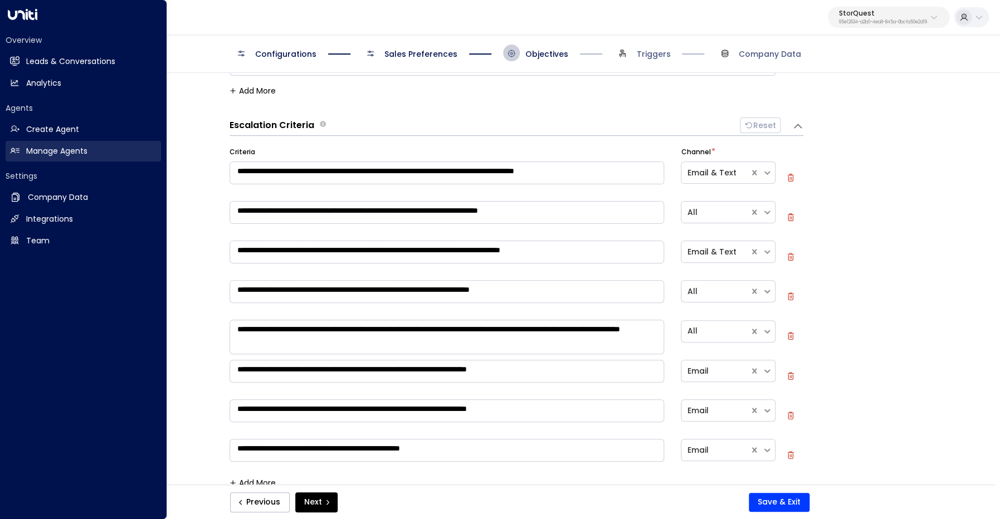
click at [60, 157] on h2 "Manage Agents" at bounding box center [56, 151] width 61 height 12
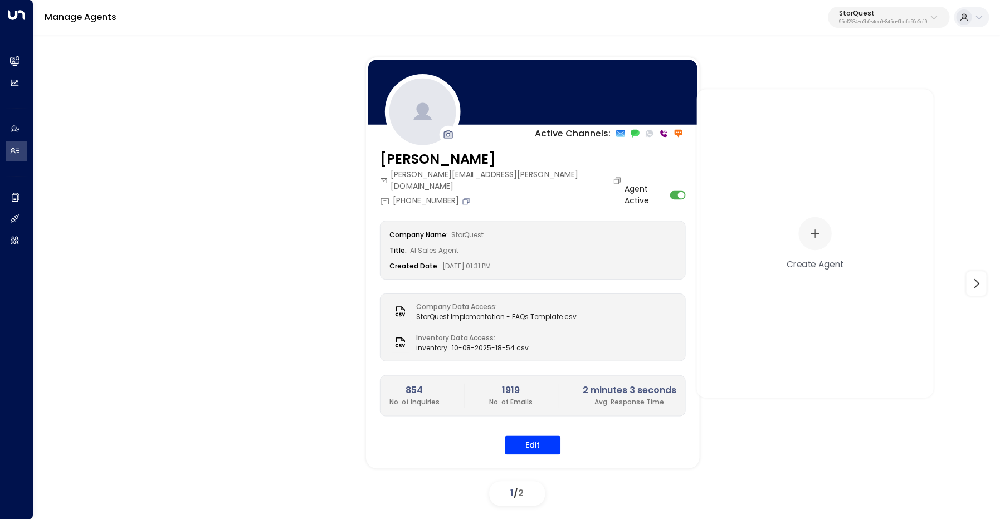
click at [468, 196] on icon "Copy" at bounding box center [466, 200] width 9 height 9
click at [524, 436] on button "Edit" at bounding box center [533, 445] width 56 height 19
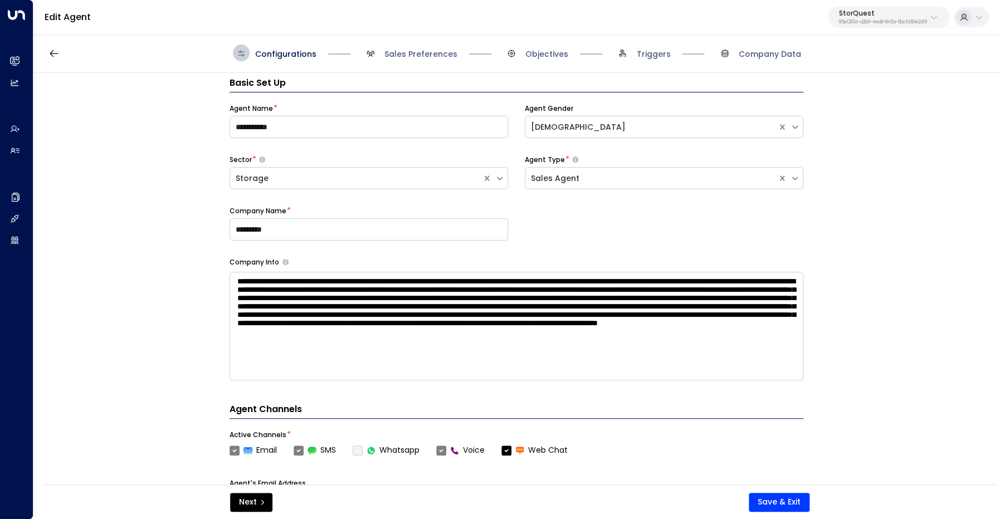
scroll to position [12, 0]
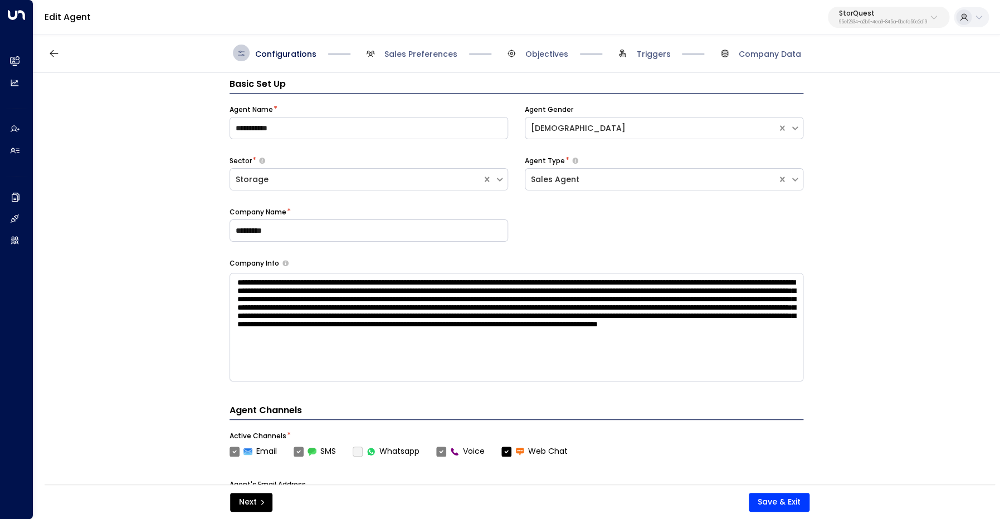
click at [839, 21] on p "95e12634-a2b0-4ea9-845a-0bcfa50e2d19" at bounding box center [883, 22] width 88 height 4
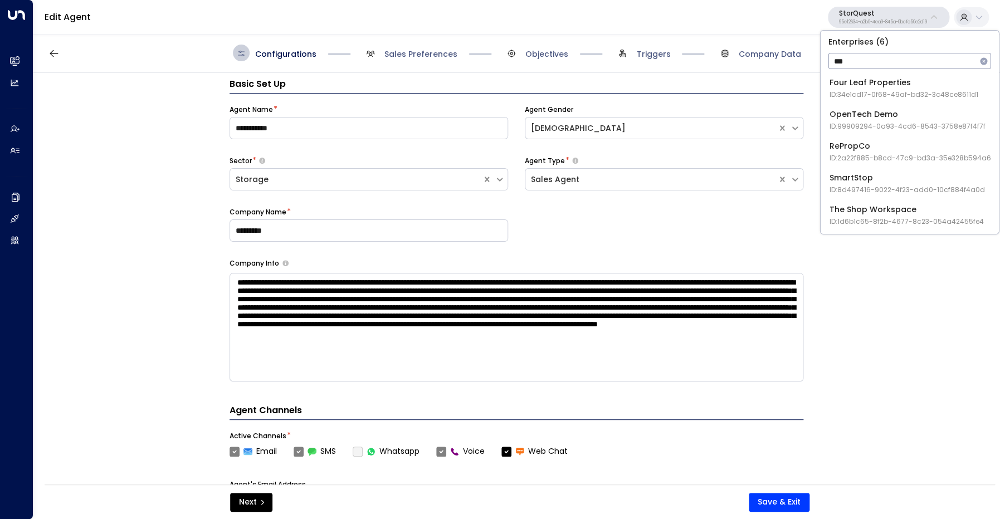
type input "****"
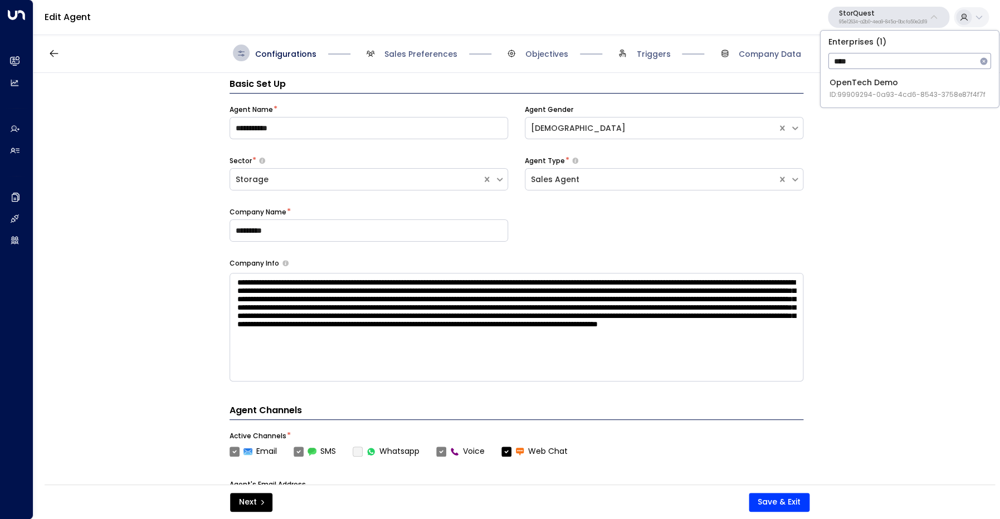
click at [861, 84] on div "OpenTech Demo ID: 99909294-0a93-4cd6-8543-3758e87f4f7f" at bounding box center [908, 88] width 156 height 23
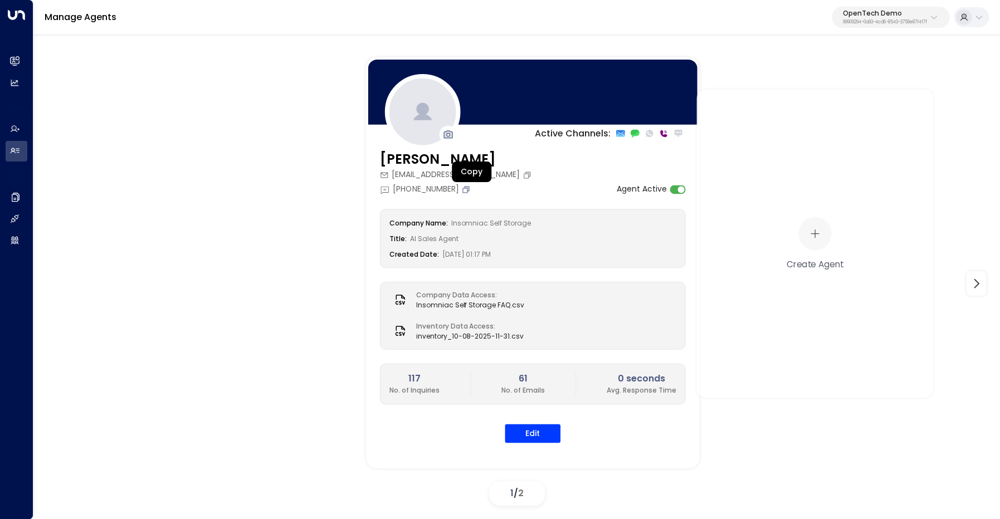
click at [469, 190] on icon "Copy" at bounding box center [466, 188] width 9 height 9
click at [470, 189] on icon "Copy" at bounding box center [466, 188] width 9 height 9
click at [532, 436] on button "Edit" at bounding box center [533, 433] width 56 height 19
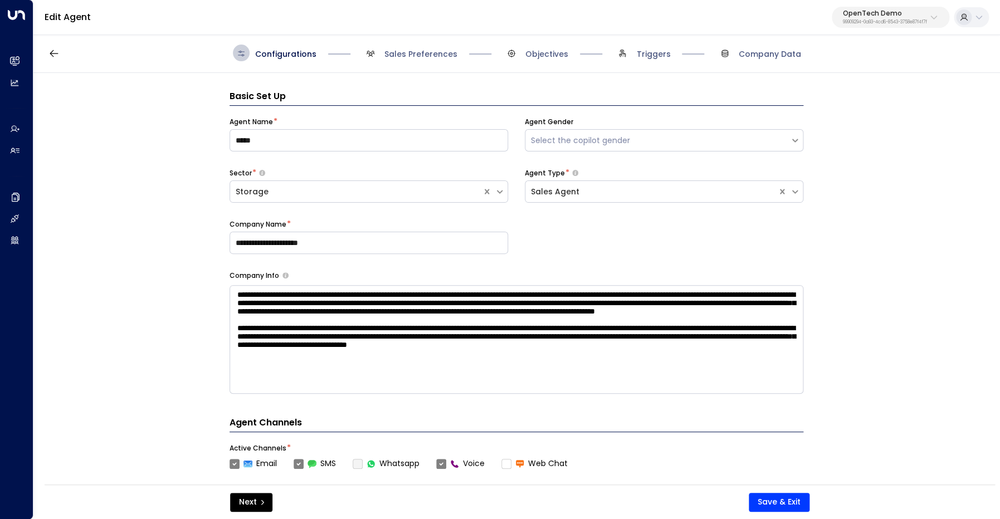
scroll to position [17, 0]
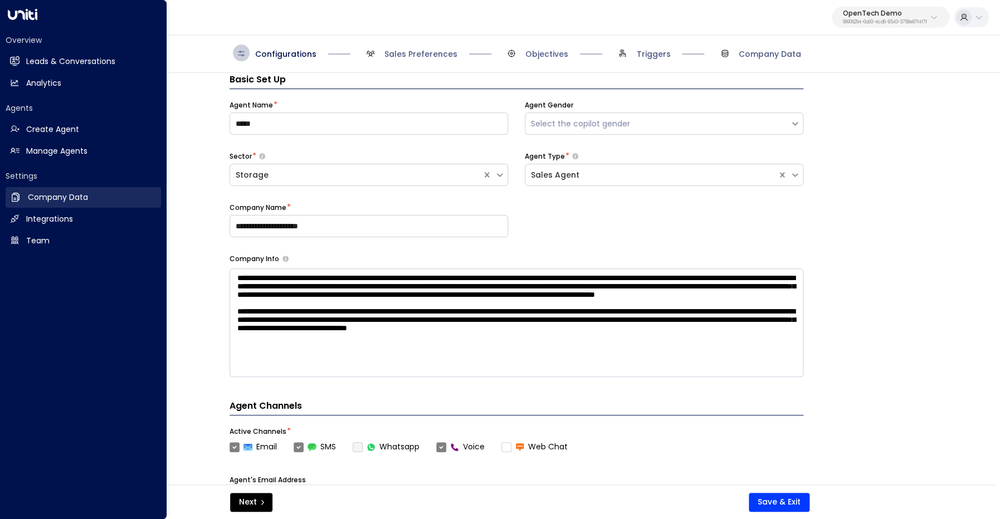
click at [42, 201] on h2 "Company Data" at bounding box center [58, 198] width 60 height 12
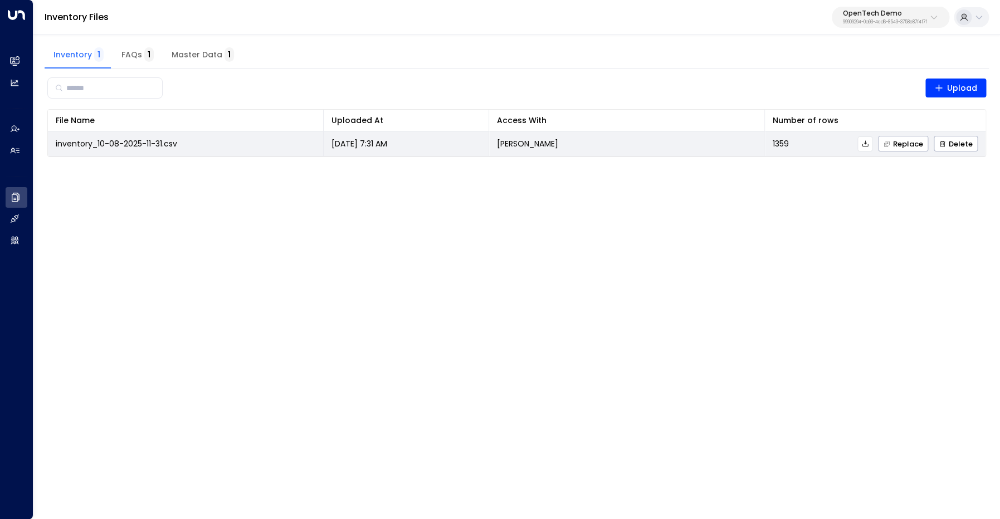
click at [863, 146] on icon at bounding box center [866, 144] width 8 height 8
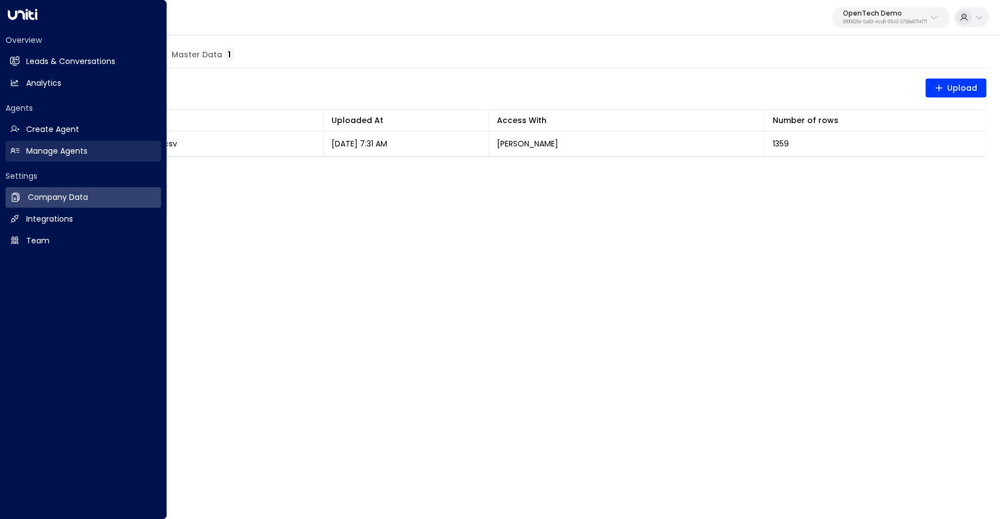
click at [27, 145] on link "Manage Agents Manage Agents" at bounding box center [84, 151] width 156 height 21
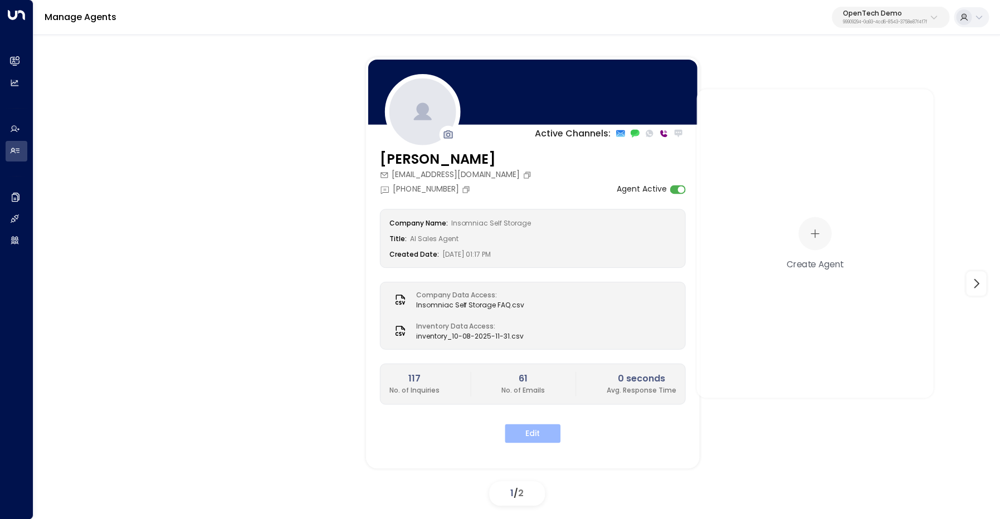
click at [541, 434] on button "Edit" at bounding box center [533, 433] width 56 height 19
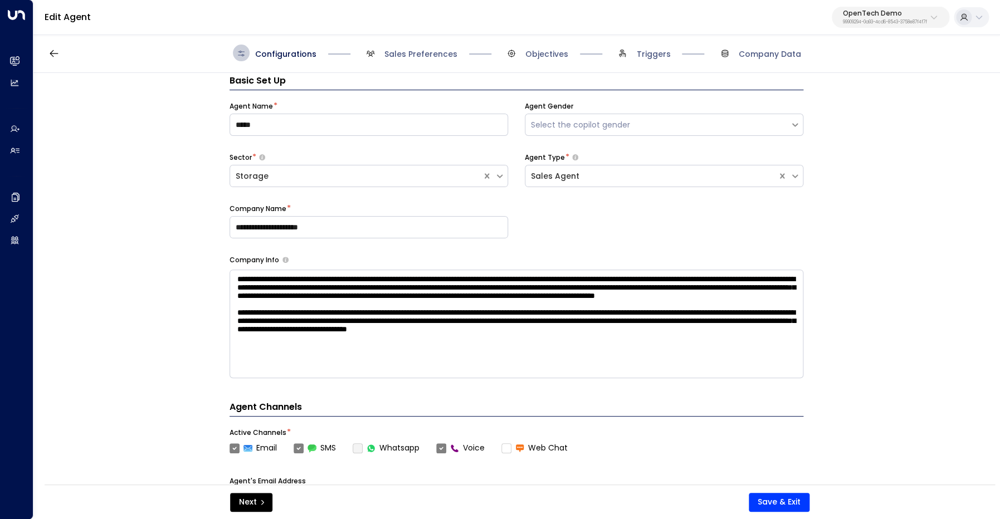
scroll to position [17, 0]
